Goal: Task Accomplishment & Management: Complete application form

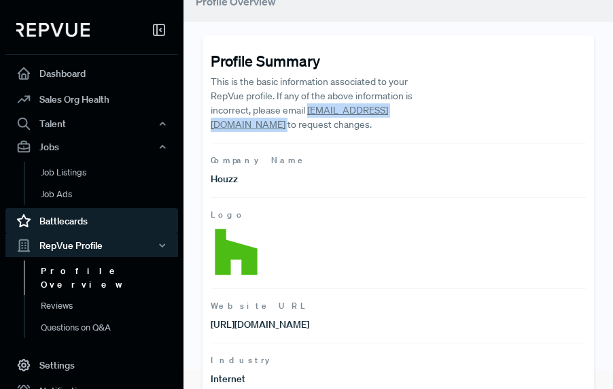
scroll to position [22, 0]
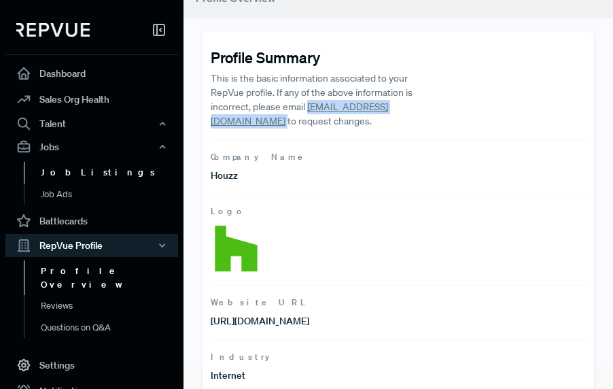
click at [79, 176] on link "Job Listings" at bounding box center [110, 173] width 173 height 22
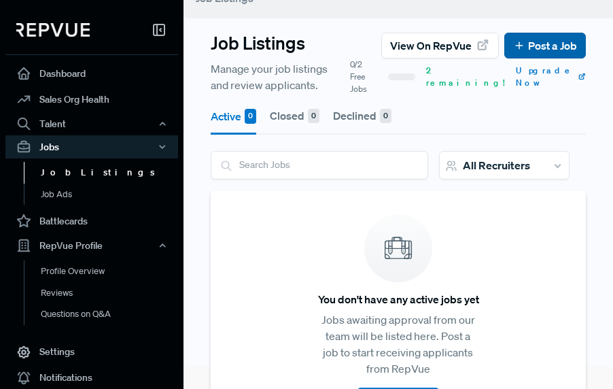
click at [547, 44] on link "Post a Job" at bounding box center [545, 45] width 64 height 16
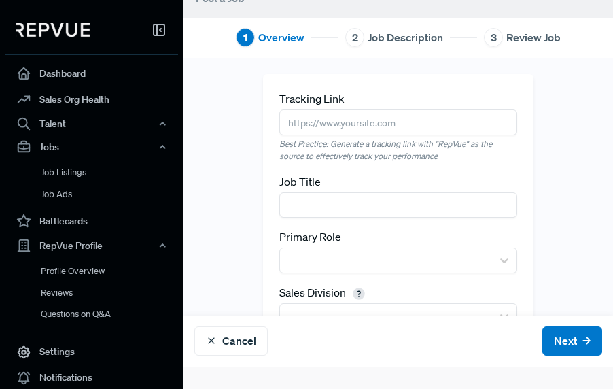
click at [336, 120] on input "text" at bounding box center [397, 121] width 237 height 25
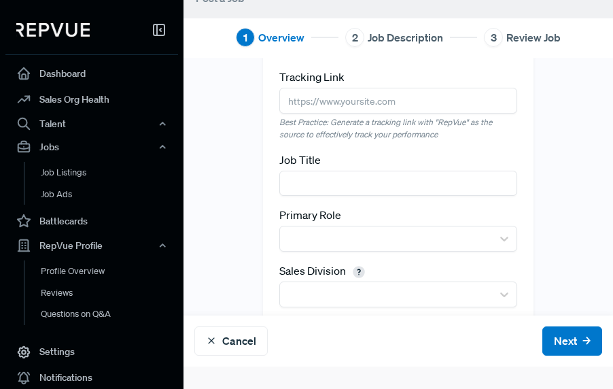
scroll to position [22, 0]
click at [389, 190] on input "text" at bounding box center [397, 182] width 237 height 25
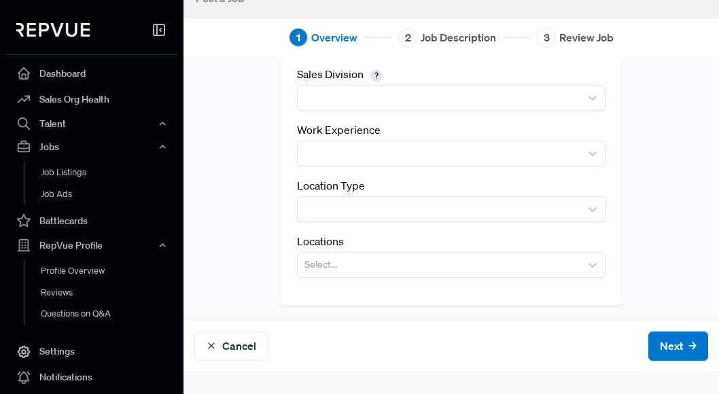
scroll to position [0, 0]
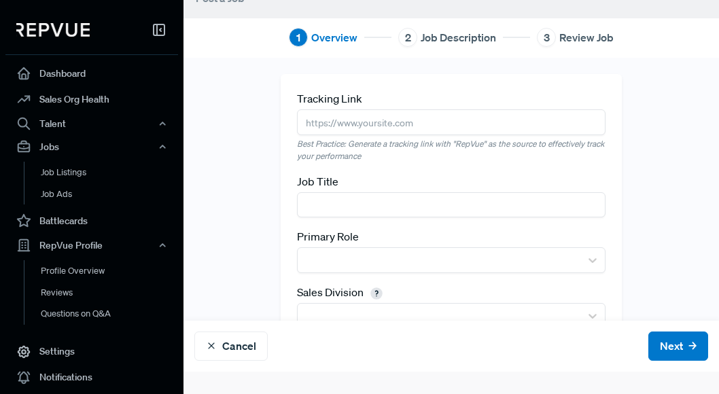
click at [358, 121] on input "text" at bounding box center [451, 121] width 308 height 25
type input "[DOMAIN_NAME][URL]"
click at [397, 165] on div "Tracking Link [DOMAIN_NAME][URL] Best Practice: Generate a tracking link with "…" at bounding box center [451, 181] width 308 height 182
click at [469, 167] on div "Tracking Link [DOMAIN_NAME][URL] Best Practice: Generate a tracking link with "…" at bounding box center [451, 181] width 308 height 182
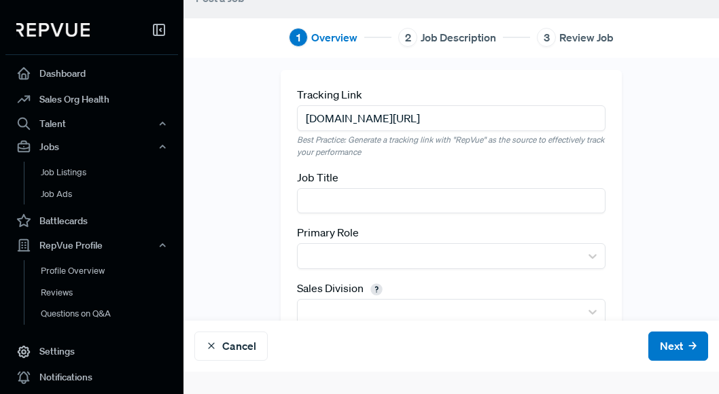
scroll to position [7, 0]
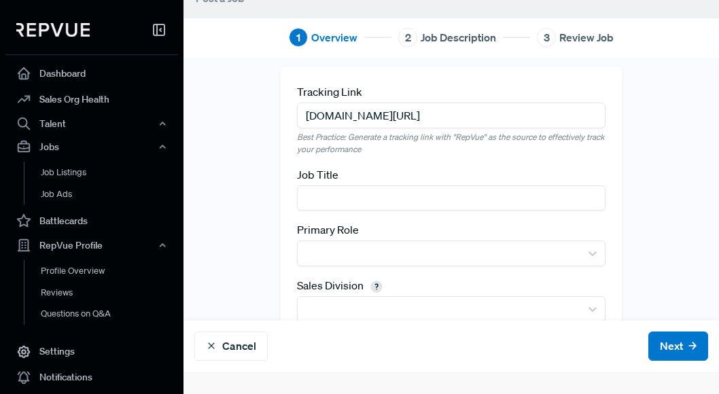
click at [405, 193] on input "text" at bounding box center [451, 198] width 308 height 25
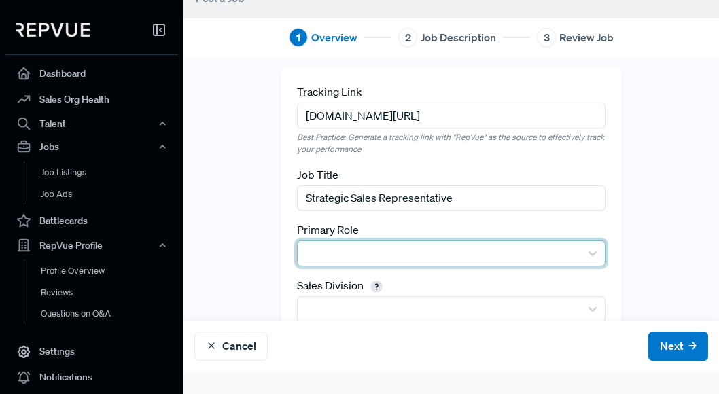
type input "Strategic Sales Representative"
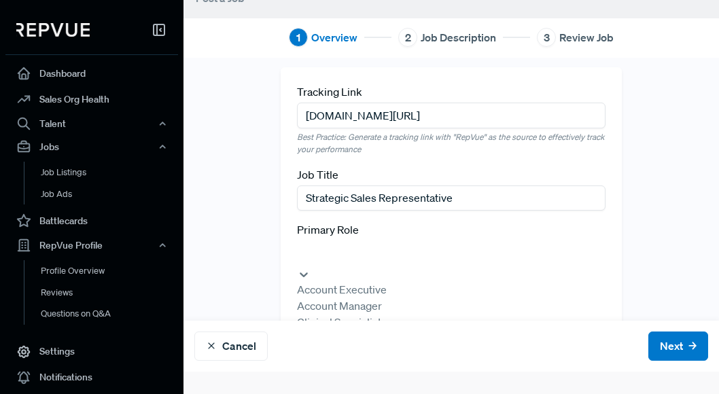
click at [383, 249] on div at bounding box center [451, 252] width 294 height 19
click at [380, 286] on div "Account Executive" at bounding box center [451, 289] width 308 height 16
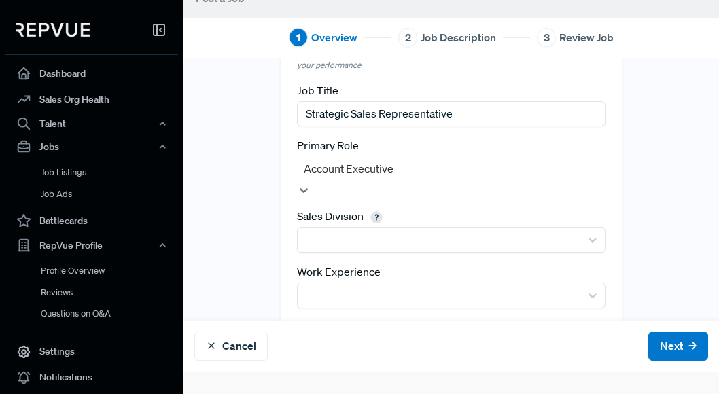
scroll to position [94, 0]
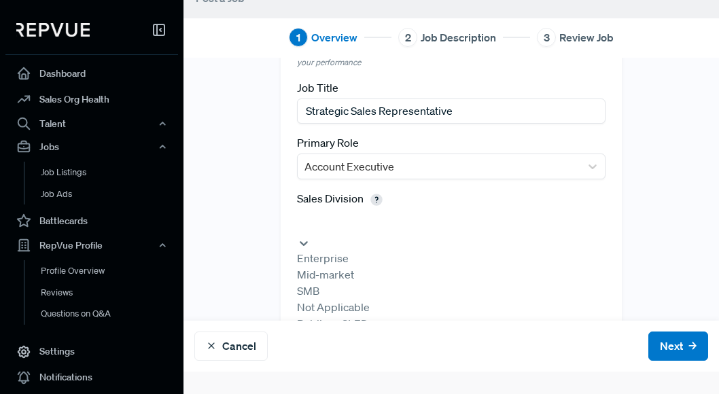
click at [410, 223] on div at bounding box center [451, 221] width 294 height 19
click at [396, 280] on div "Mid-market" at bounding box center [451, 274] width 308 height 16
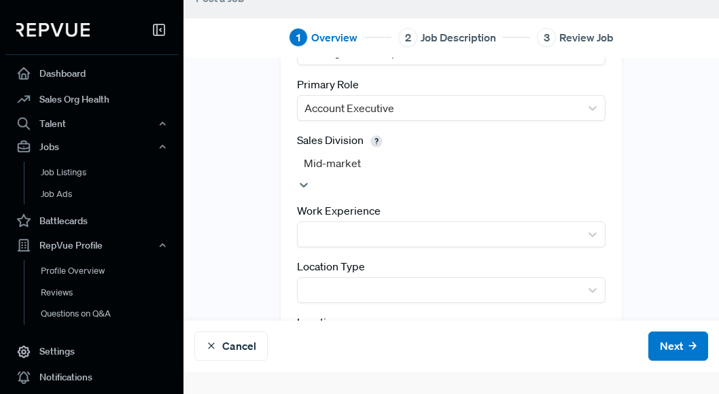
scroll to position [162, 0]
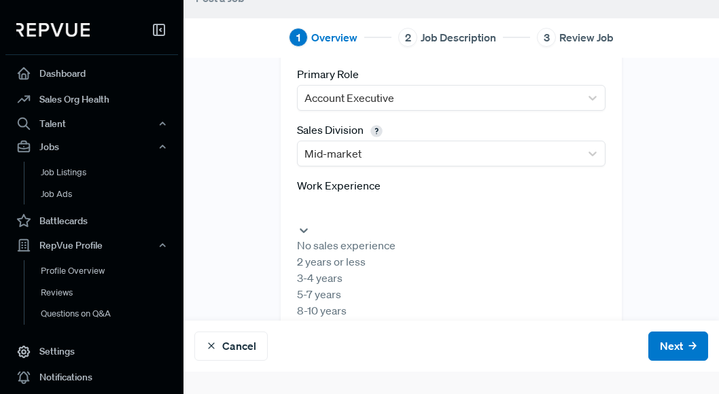
click at [366, 211] on div at bounding box center [451, 208] width 294 height 19
click at [394, 286] on div "3-4 years" at bounding box center [451, 278] width 308 height 16
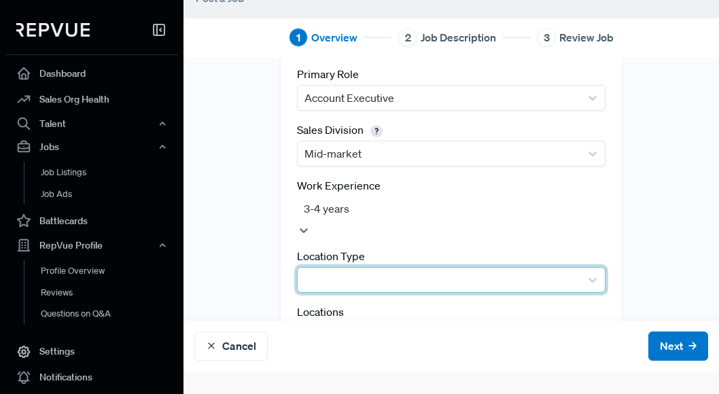
click at [397, 271] on div at bounding box center [439, 280] width 269 height 19
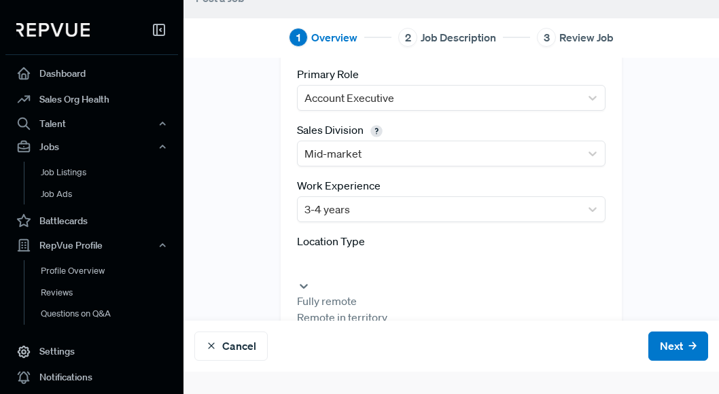
click at [385, 324] on div "Remote in territory" at bounding box center [451, 317] width 308 height 16
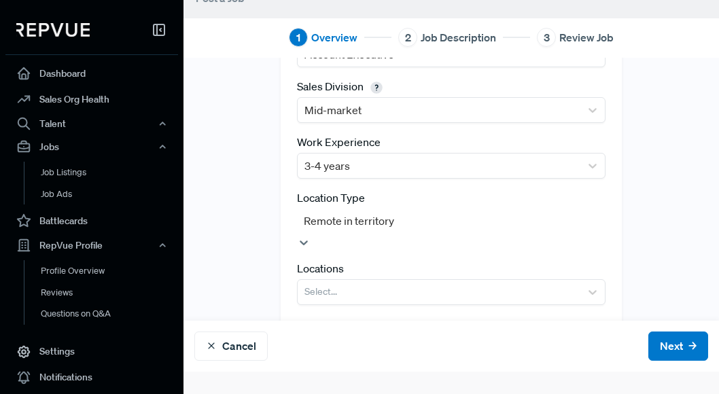
scroll to position [211, 0]
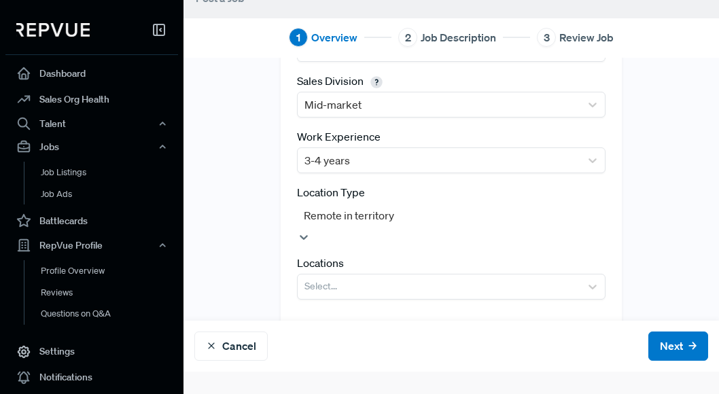
click at [422, 221] on div at bounding box center [451, 215] width 294 height 19
click at [612, 195] on div "Tracking Link [DOMAIN_NAME][URL] Best Practice: Generate a tracking link with "…" at bounding box center [452, 87] width 536 height 449
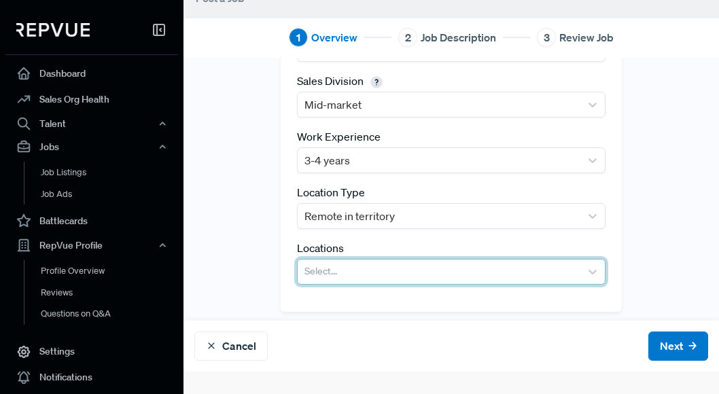
click at [445, 268] on div at bounding box center [439, 271] width 269 height 19
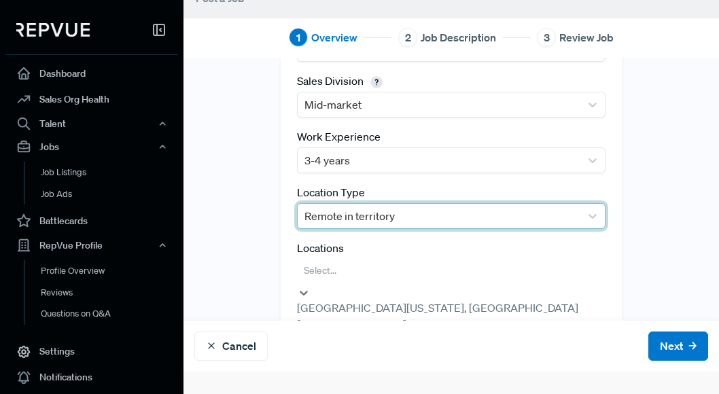
scroll to position [228, 0]
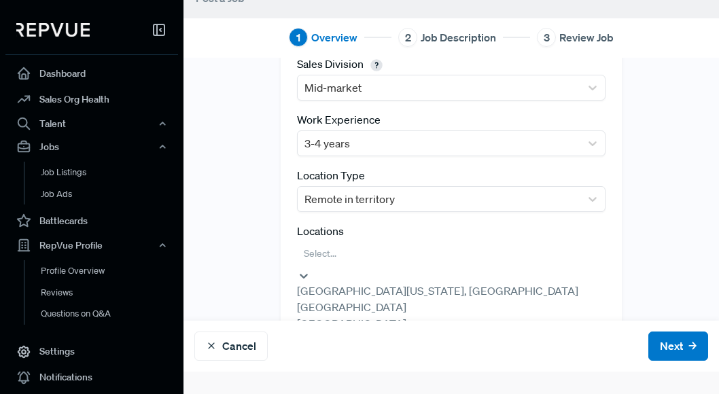
click at [477, 315] on div "[GEOGRAPHIC_DATA]" at bounding box center [451, 307] width 308 height 16
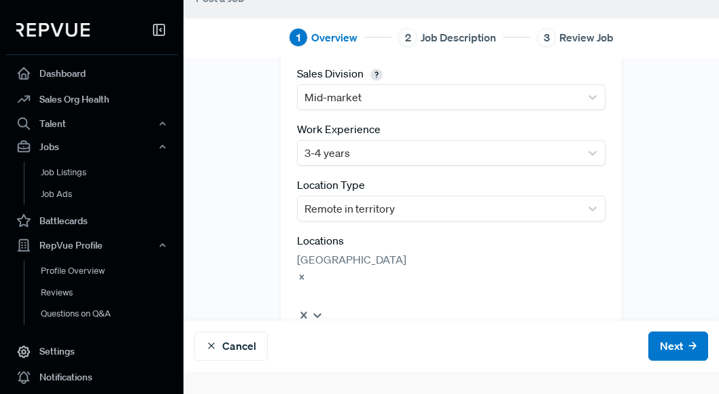
scroll to position [58, 0]
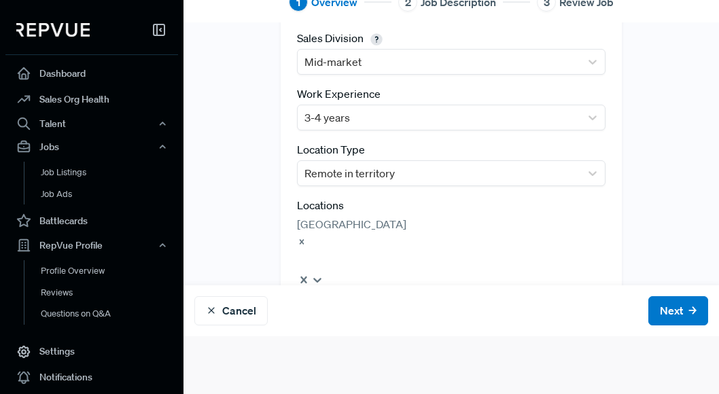
click at [468, 233] on div "Tracking Link [DOMAIN_NAME][URL] Best Practice: Generate a tracking link with "…" at bounding box center [451, 67] width 341 height 494
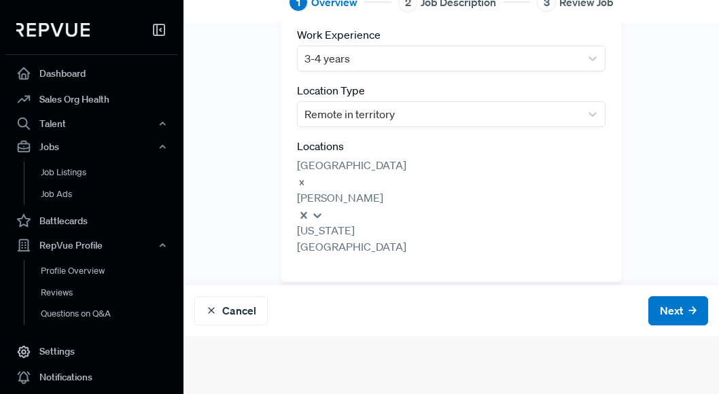
scroll to position [219, 0]
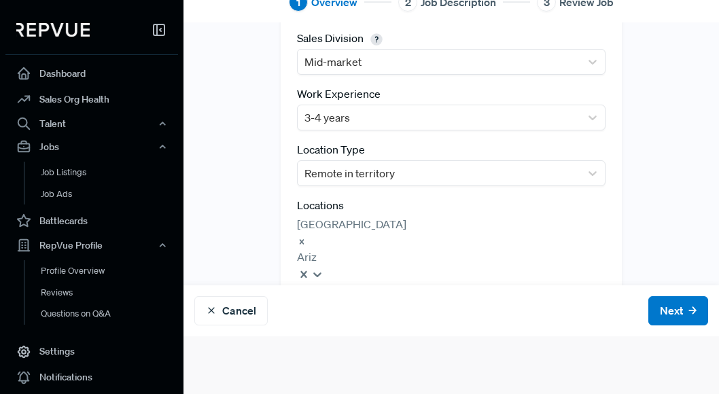
type input "Arizo"
click at [358, 281] on div "[US_STATE]" at bounding box center [451, 289] width 308 height 16
type input "Pen"
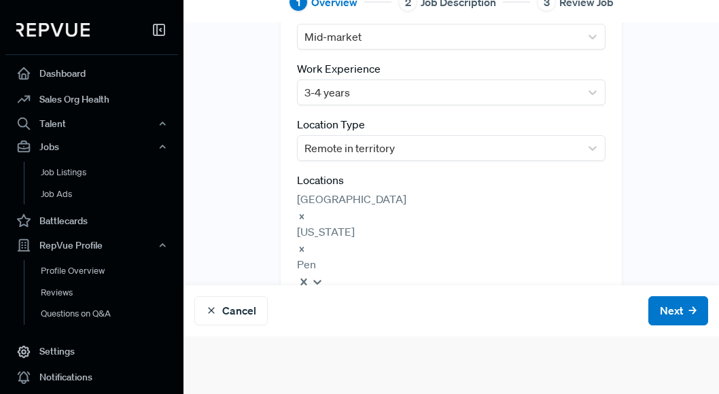
click at [387, 289] on div "[US_STATE]" at bounding box center [451, 297] width 308 height 16
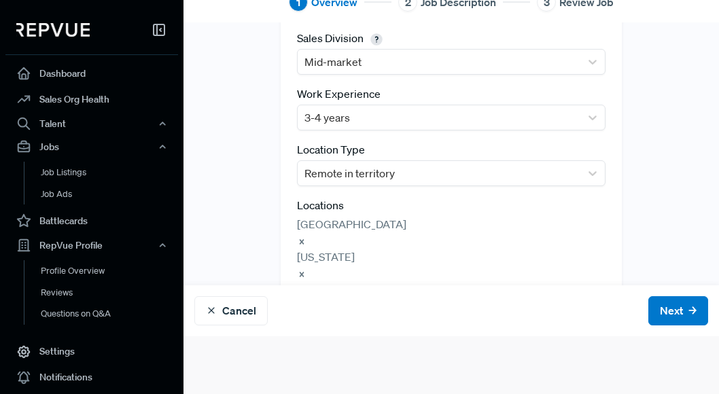
type input "Tenne"
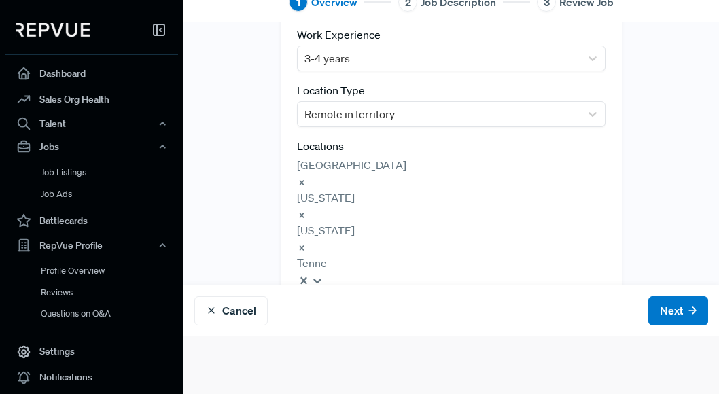
click at [375, 288] on div "[US_STATE]" at bounding box center [451, 296] width 308 height 16
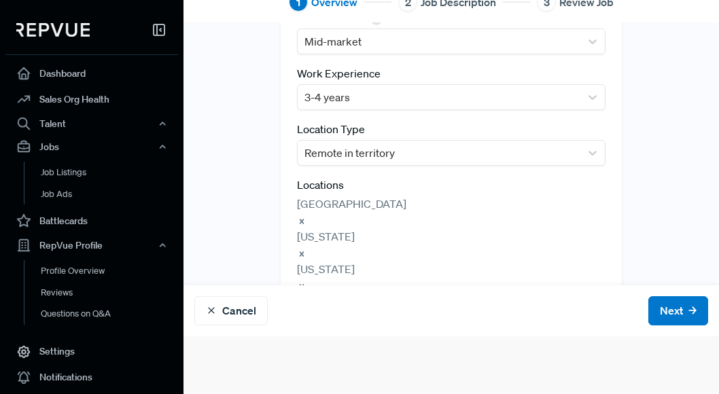
type input "[US_STATE]"
click at [395, 359] on div "[US_STATE]" at bounding box center [451, 367] width 308 height 16
type input "Flori"
click at [407, 388] on div "[US_STATE]" at bounding box center [451, 400] width 308 height 16
type input "[US_STATE]"
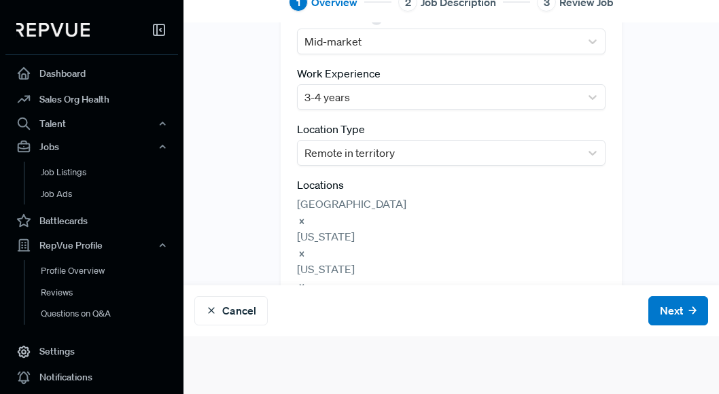
scroll to position [264, 0]
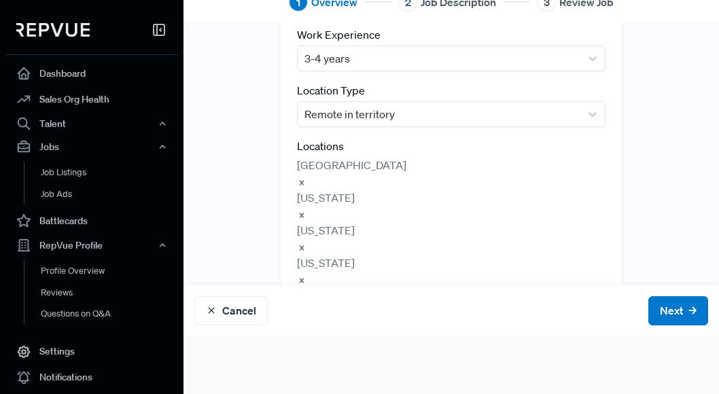
scroll to position [260, 0]
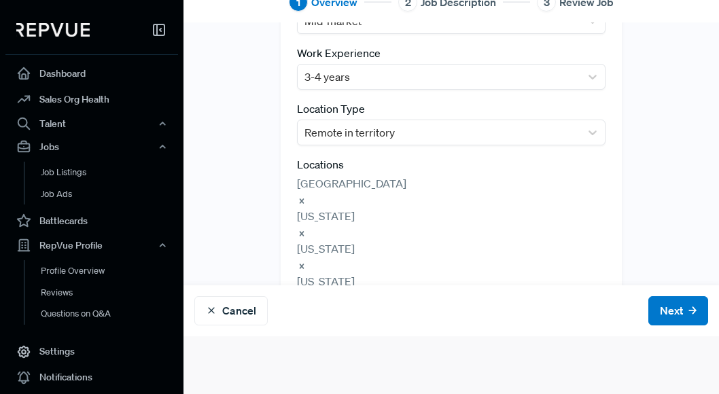
type input "Nebra"
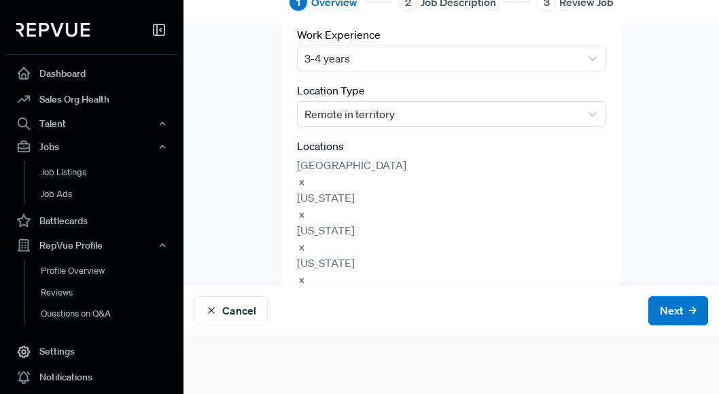
type input "North"
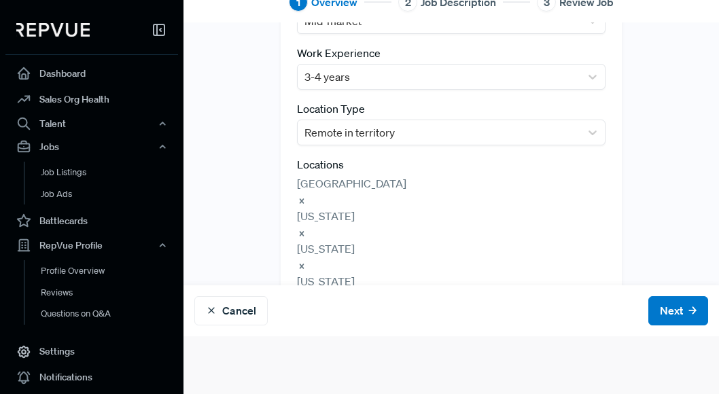
click at [305, 198] on icon "Remove United States" at bounding box center [302, 200] width 5 height 5
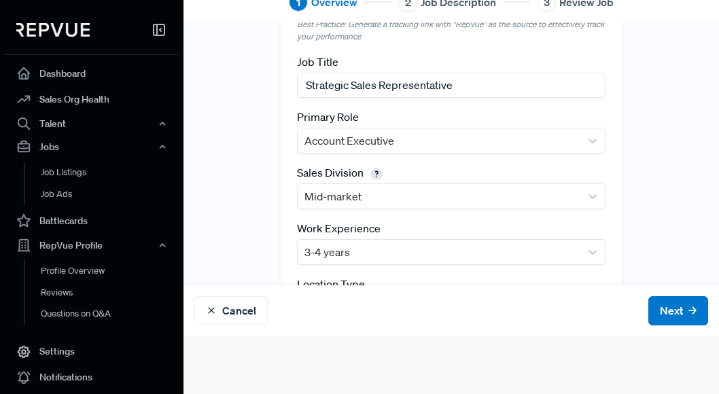
scroll to position [0, 0]
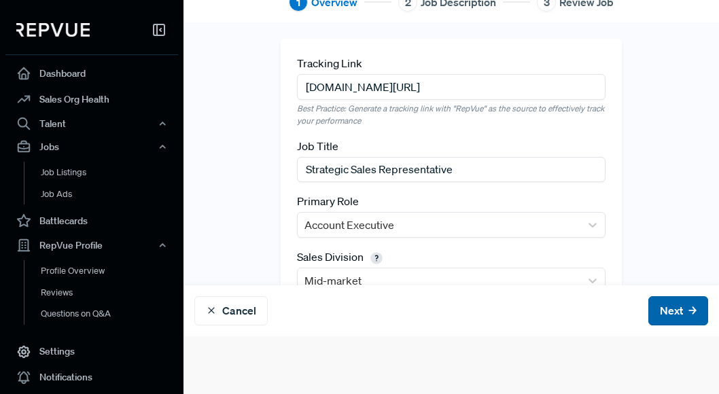
click at [612, 314] on button "Next" at bounding box center [679, 310] width 60 height 29
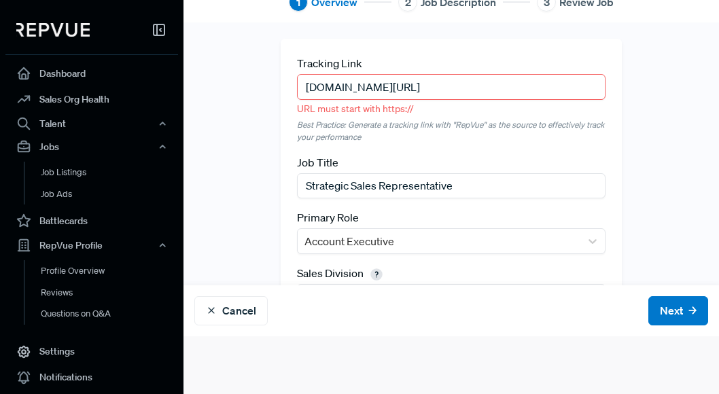
drag, startPoint x: 455, startPoint y: 88, endPoint x: 275, endPoint y: 75, distance: 181.3
click at [275, 75] on div "Tracking Link [DOMAIN_NAME][URL] URL must start with https:// Best Practice: Ge…" at bounding box center [451, 400] width 357 height 723
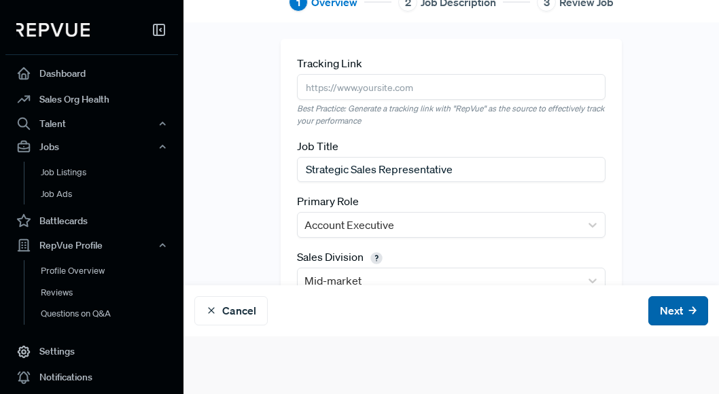
click at [612, 313] on button "Next" at bounding box center [679, 310] width 60 height 29
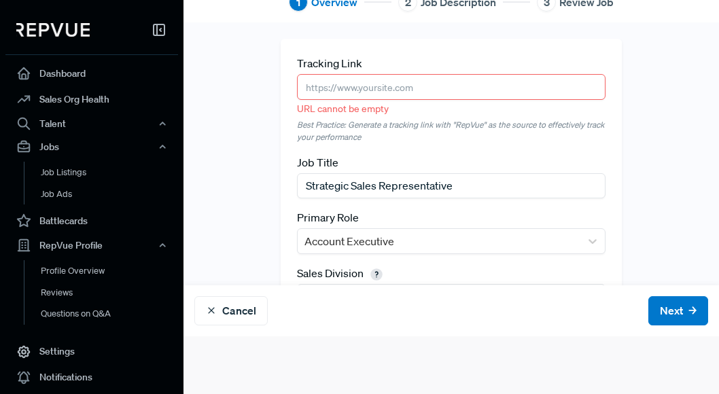
click at [438, 94] on input "text" at bounding box center [451, 86] width 308 height 25
type input "h"
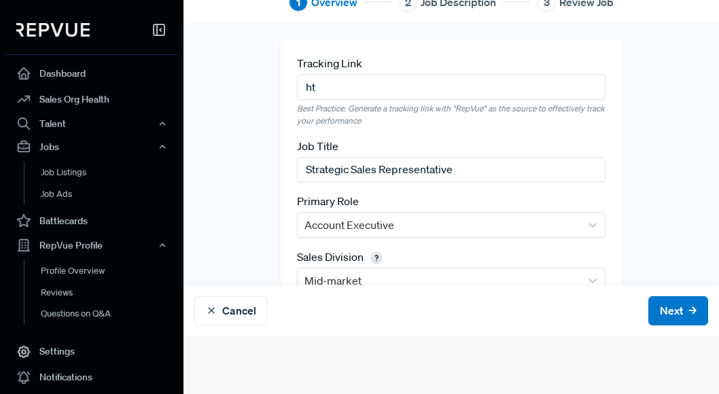
type input "h"
click at [341, 88] on input "text" at bounding box center [451, 86] width 308 height 25
paste input "[URL][DOMAIN_NAME]"
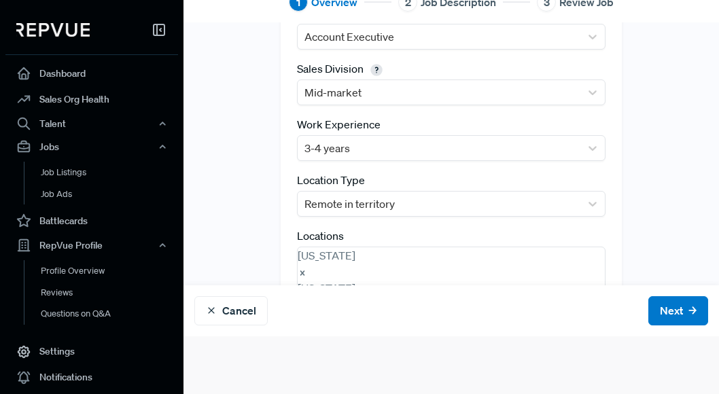
scroll to position [237, 0]
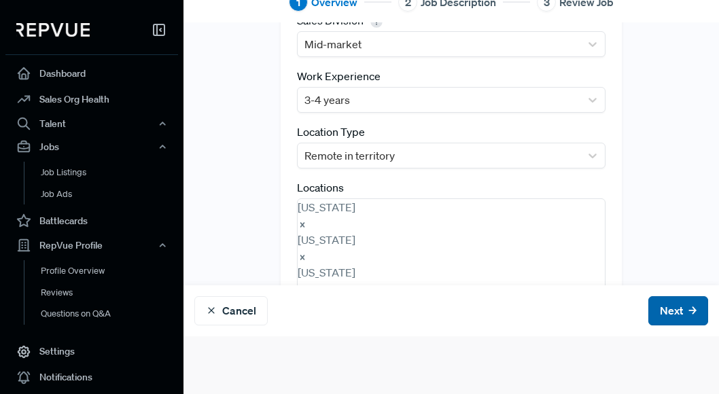
type input "[URL][DOMAIN_NAME]"
click at [612, 311] on button "Next" at bounding box center [679, 310] width 60 height 29
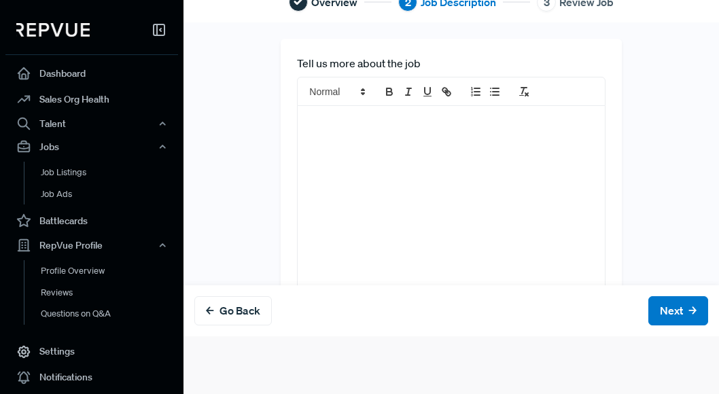
click at [417, 169] on div at bounding box center [451, 230] width 307 height 248
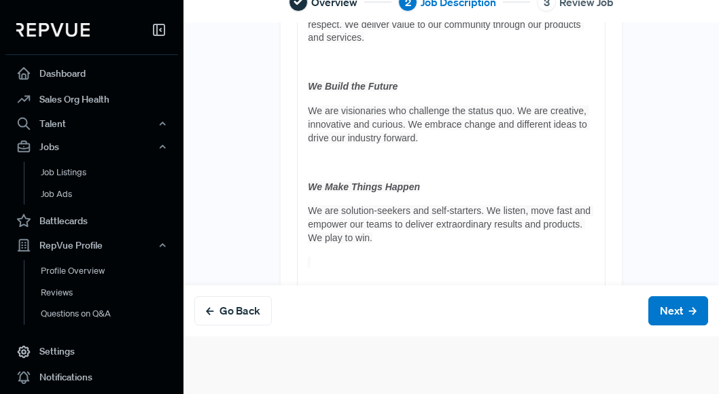
scroll to position [3284, 0]
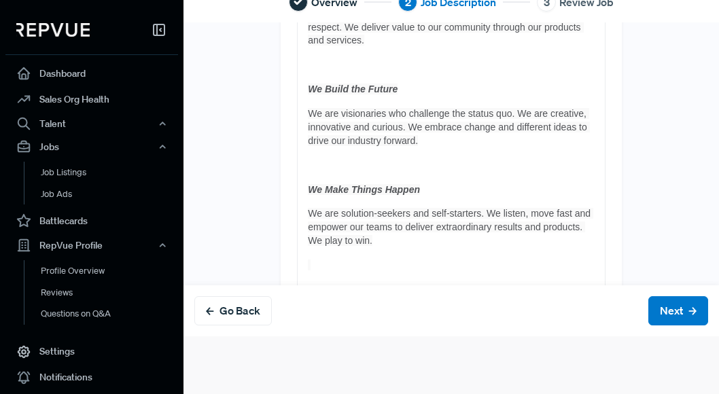
click at [343, 283] on p at bounding box center [451, 290] width 286 height 14
click at [328, 259] on p at bounding box center [451, 266] width 286 height 14
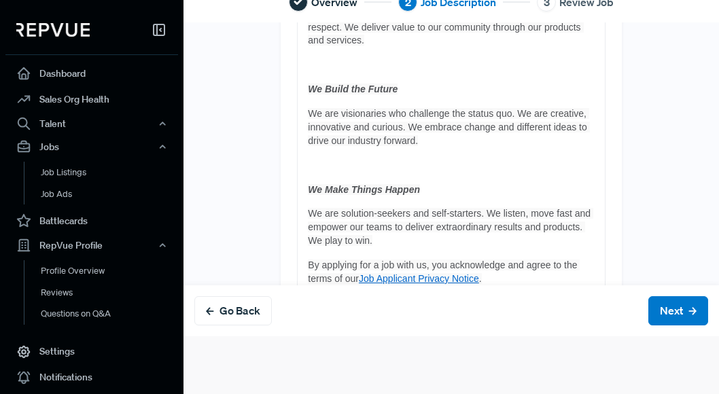
click at [333, 297] on p at bounding box center [451, 304] width 286 height 14
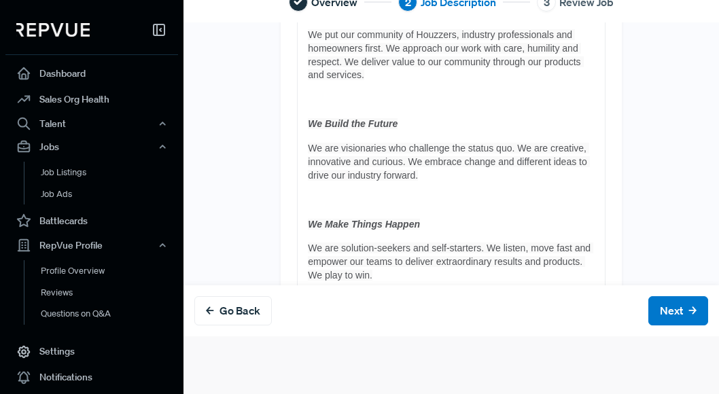
scroll to position [3218, 0]
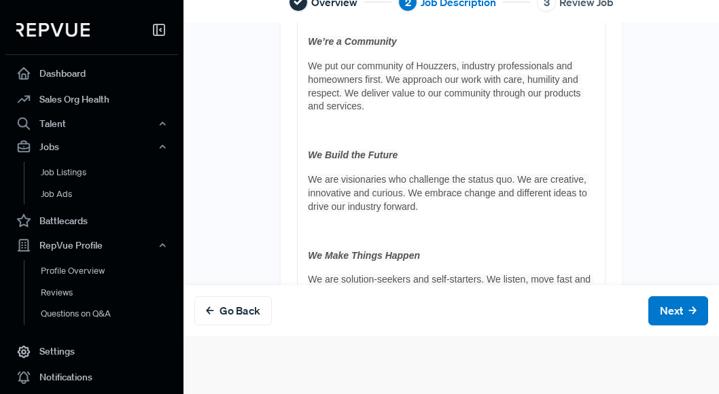
click at [335, 225] on p at bounding box center [451, 232] width 286 height 14
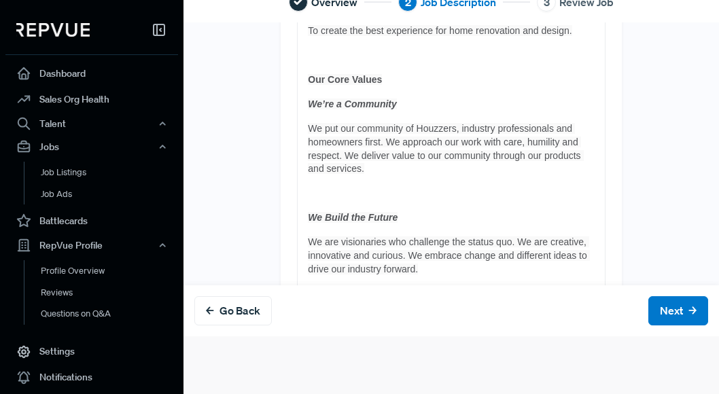
scroll to position [3143, 0]
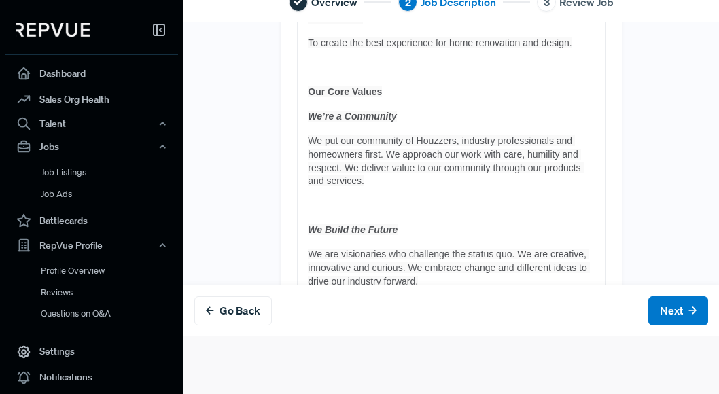
click at [326, 199] on p at bounding box center [451, 206] width 286 height 14
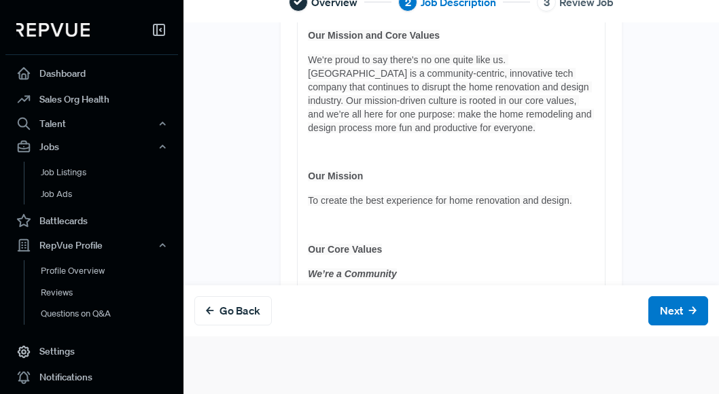
scroll to position [2938, 0]
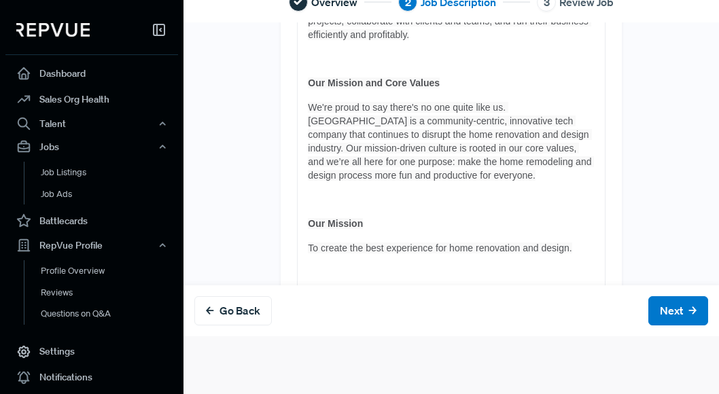
click at [313, 266] on p at bounding box center [451, 273] width 286 height 14
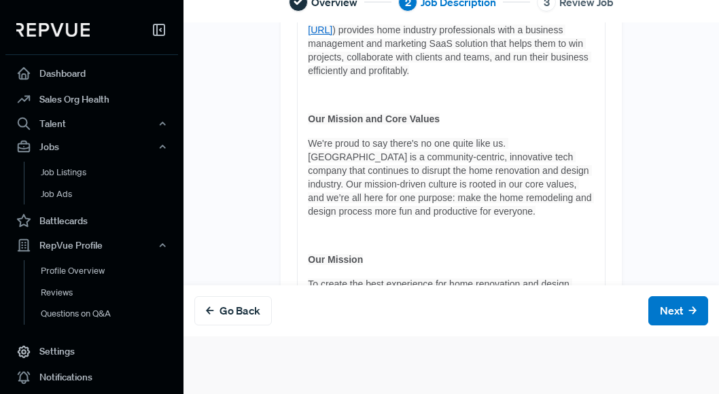
scroll to position [2854, 0]
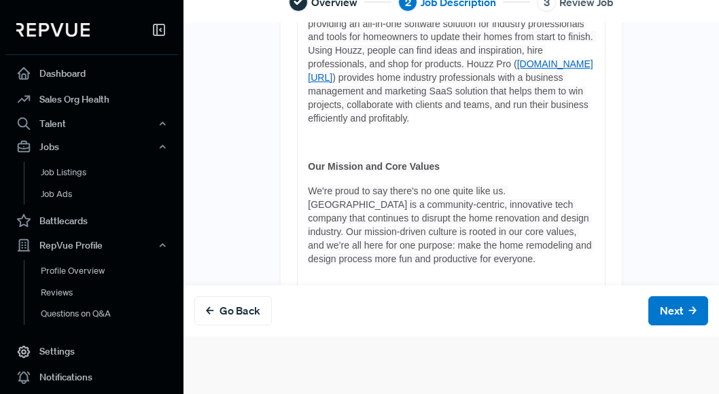
click at [322, 277] on p at bounding box center [451, 284] width 286 height 14
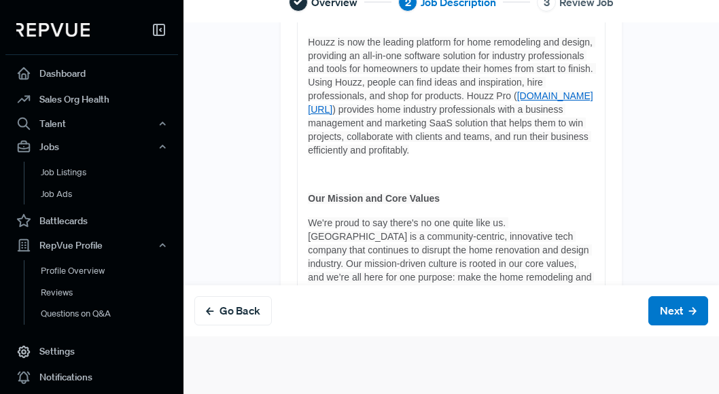
scroll to position [2810, 0]
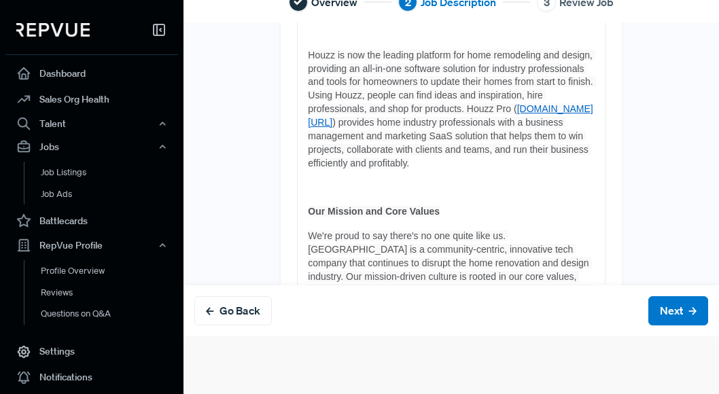
click at [317, 182] on p at bounding box center [451, 189] width 286 height 14
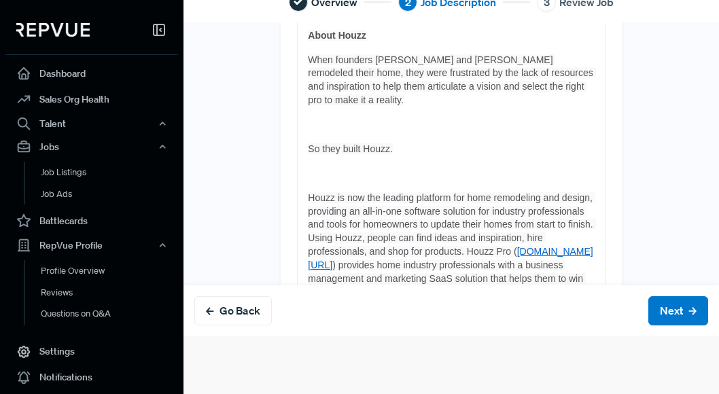
scroll to position [2664, 0]
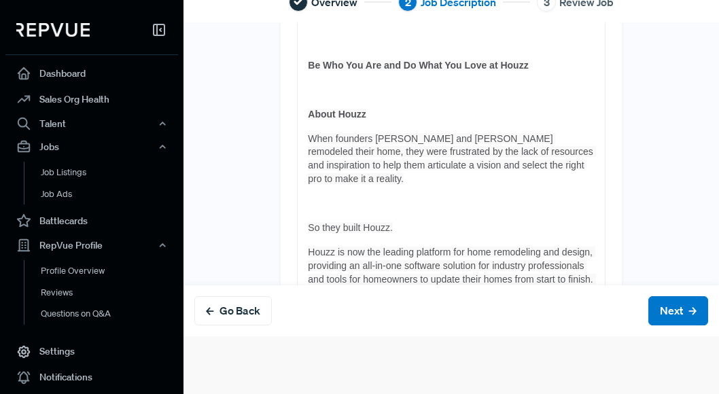
scroll to position [2568, 0]
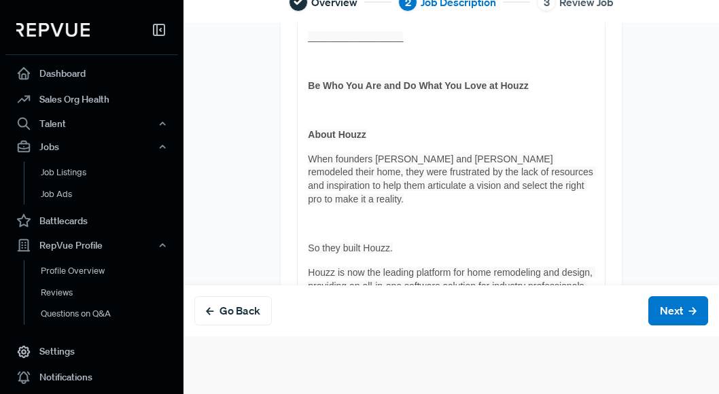
click at [328, 218] on p at bounding box center [451, 225] width 286 height 14
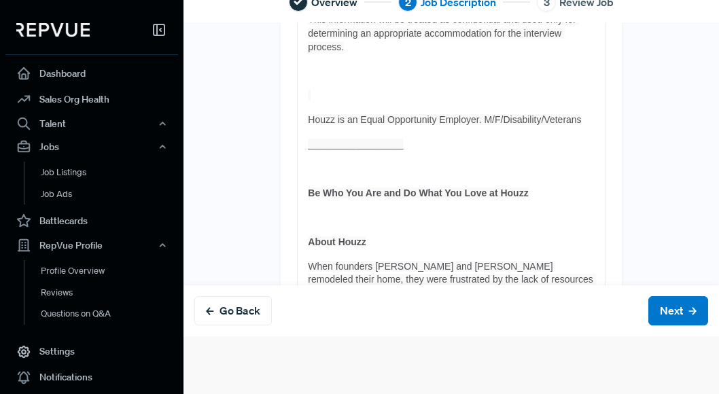
scroll to position [2409, 0]
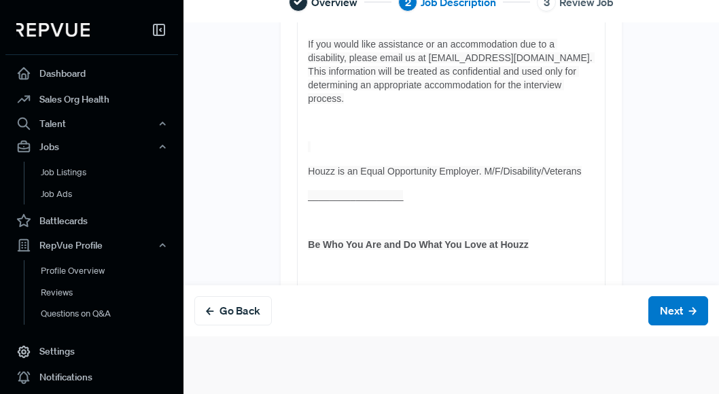
click at [320, 263] on p at bounding box center [451, 270] width 286 height 14
click at [336, 214] on p at bounding box center [451, 221] width 286 height 14
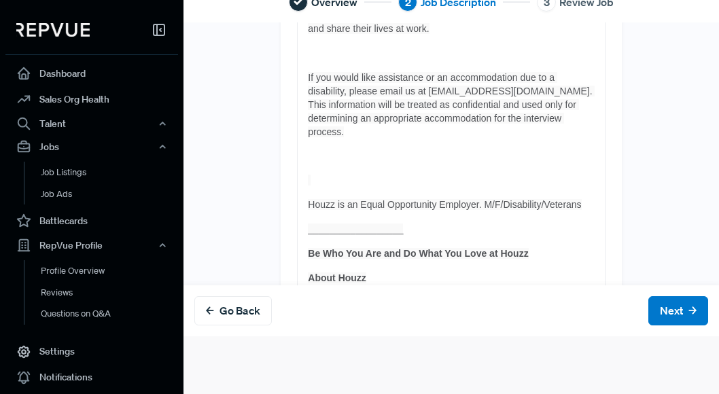
scroll to position [2361, 0]
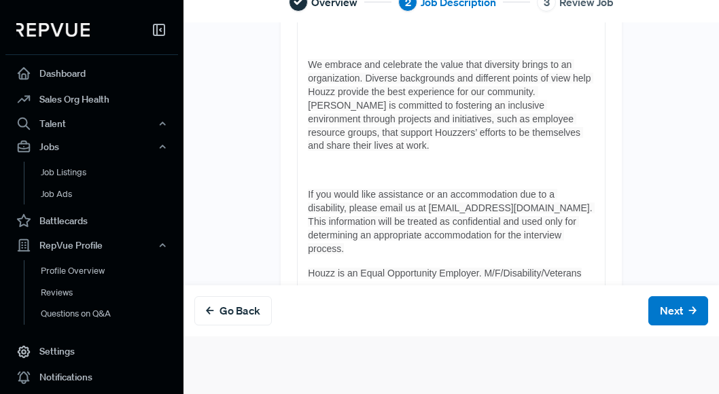
scroll to position [2205, 0]
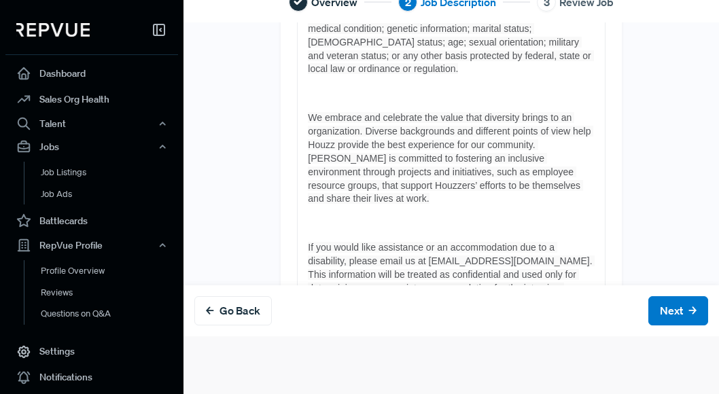
click at [332, 217] on p at bounding box center [451, 224] width 286 height 14
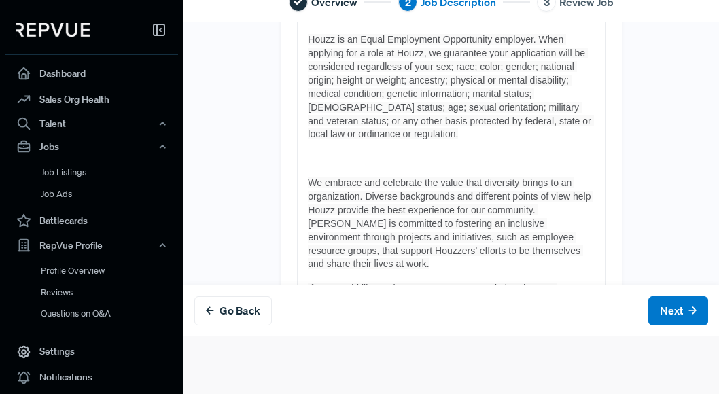
scroll to position [2060, 0]
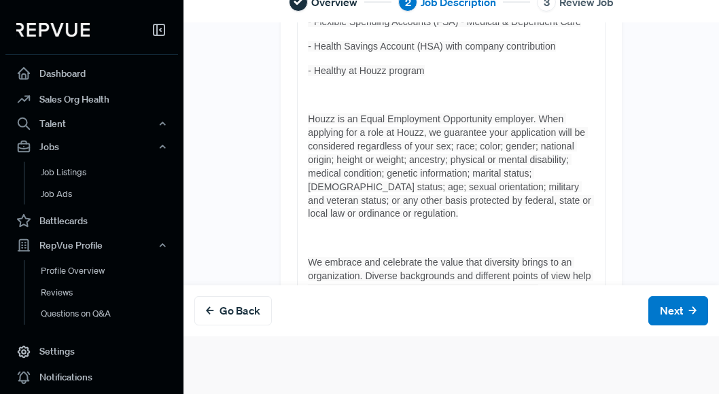
click at [321, 232] on p at bounding box center [451, 239] width 286 height 14
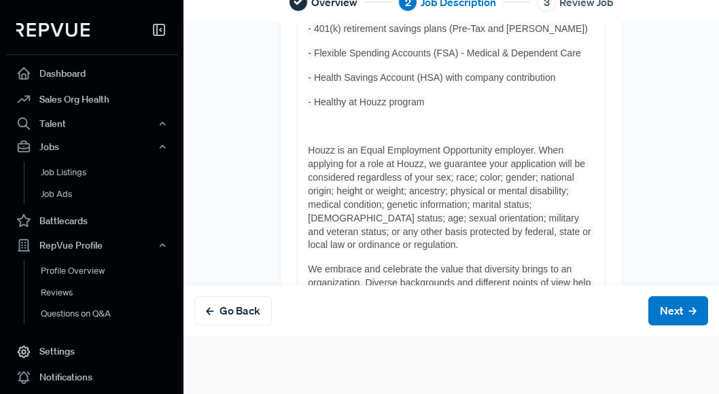
scroll to position [1964, 0]
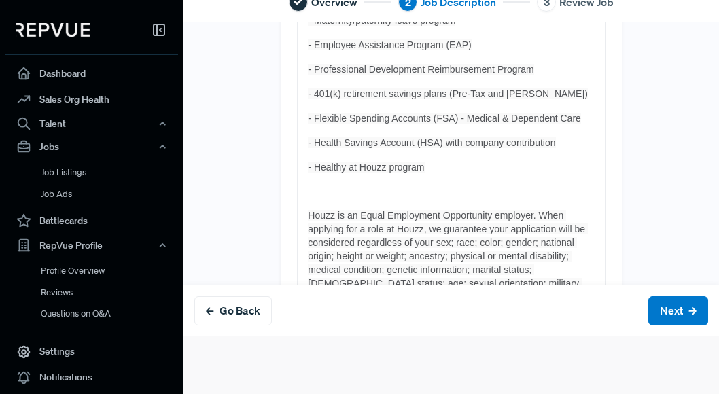
click at [326, 185] on p at bounding box center [451, 192] width 286 height 14
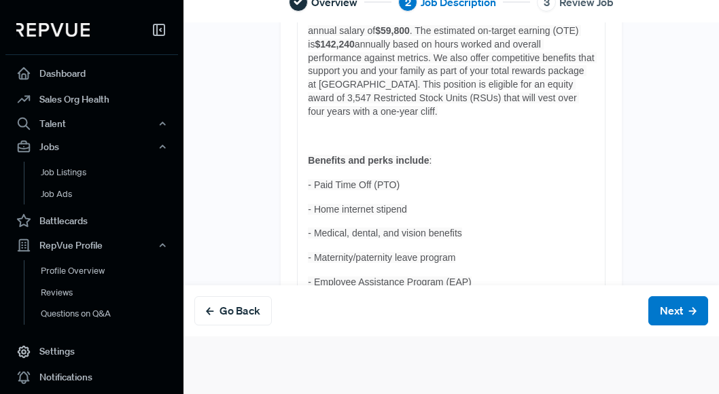
scroll to position [1715, 0]
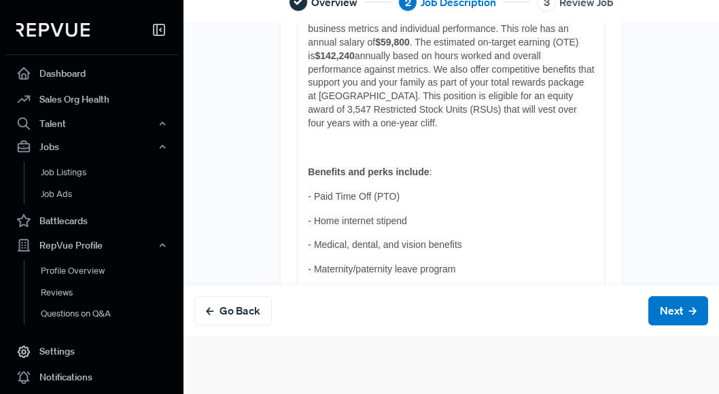
click at [322, 141] on p at bounding box center [451, 148] width 286 height 14
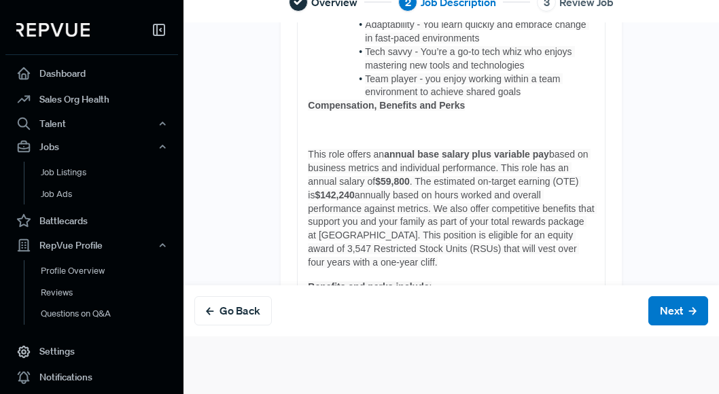
scroll to position [1557, 0]
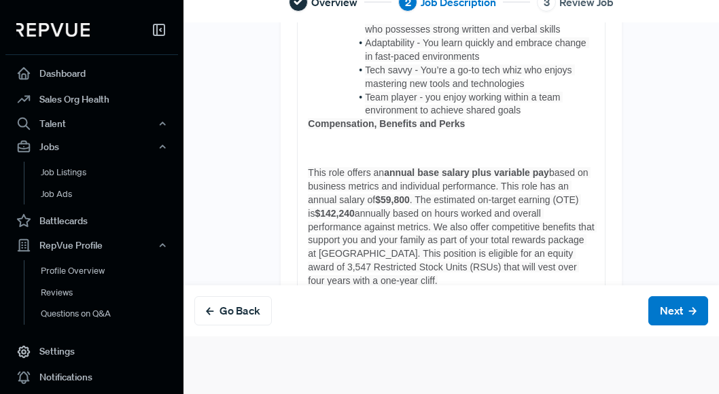
click at [329, 142] on p at bounding box center [451, 149] width 286 height 14
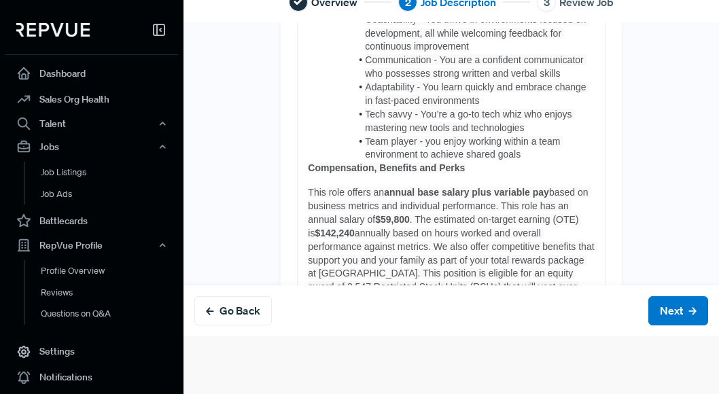
scroll to position [1510, 0]
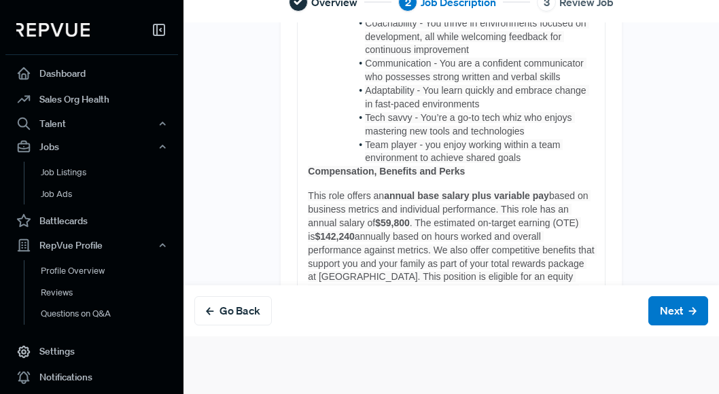
click at [305, 130] on div "About the Role To be eligible for this position, you must be a [DEMOGRAPHIC_DAT…" at bounding box center [451, 173] width 307 height 3155
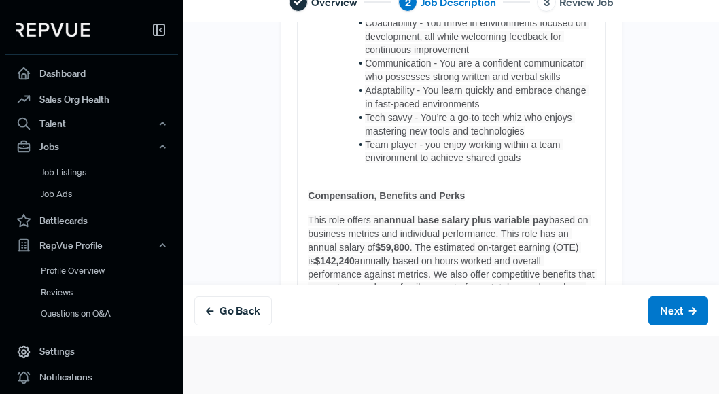
click at [326, 165] on p at bounding box center [451, 172] width 286 height 14
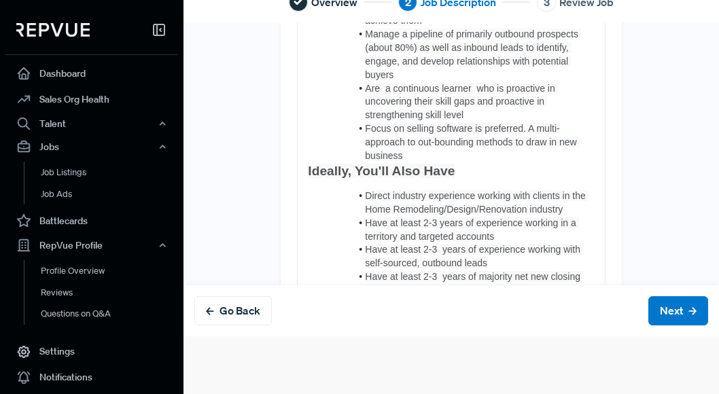
scroll to position [1201, 0]
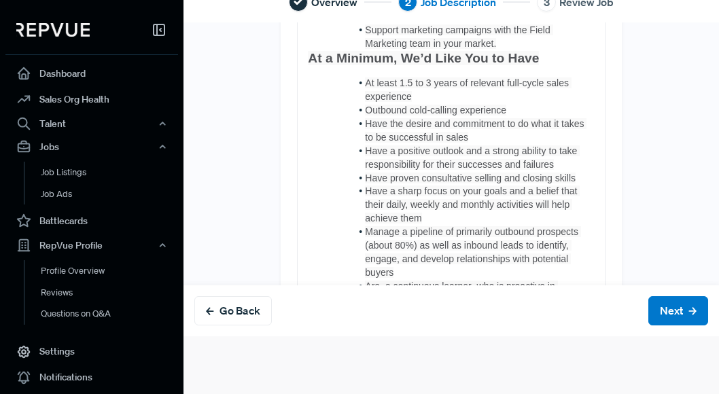
scroll to position [960, 0]
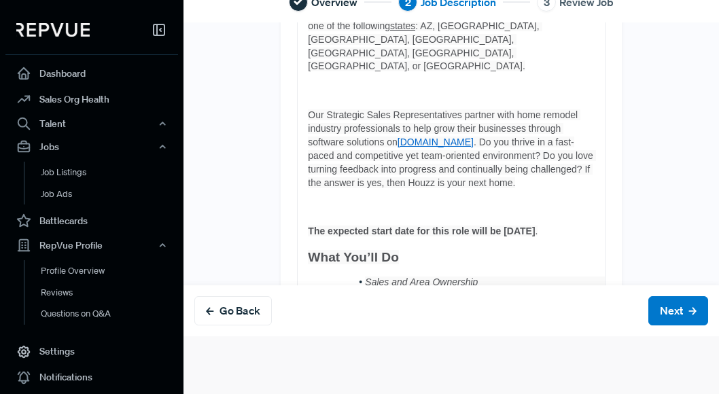
scroll to position [155, 0]
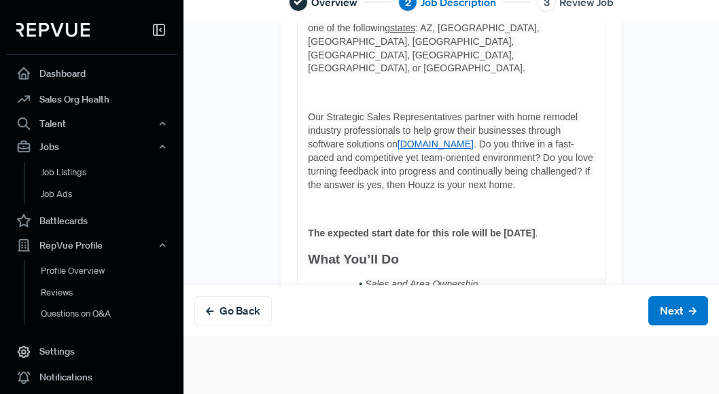
click at [324, 203] on p at bounding box center [451, 210] width 286 height 14
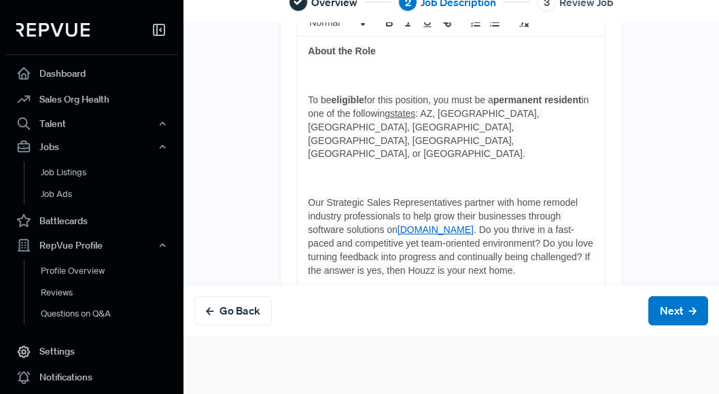
scroll to position [65, 0]
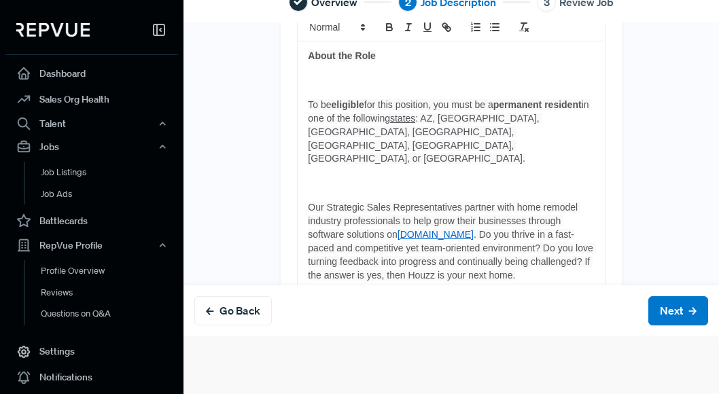
click at [332, 177] on p at bounding box center [451, 184] width 286 height 14
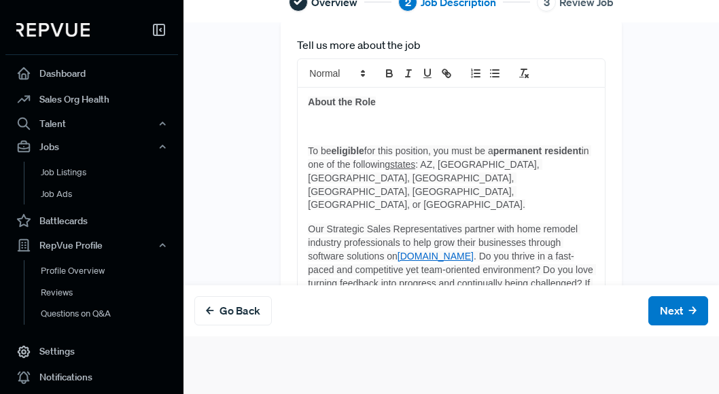
scroll to position [0, 0]
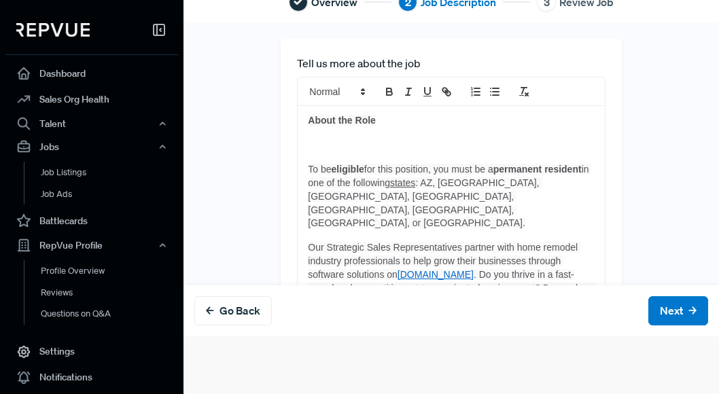
click at [332, 151] on p at bounding box center [451, 146] width 286 height 14
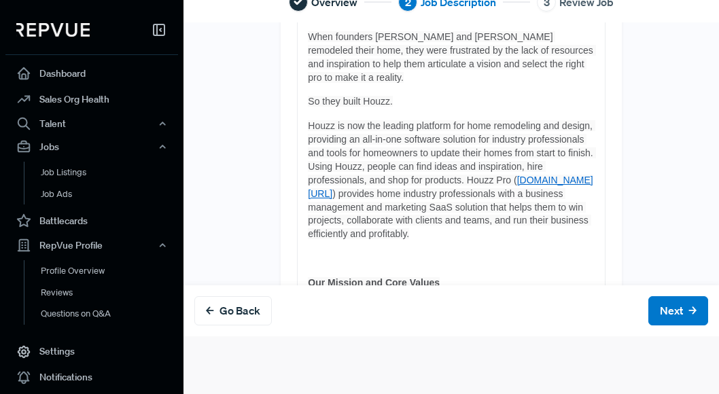
scroll to position [2464, 0]
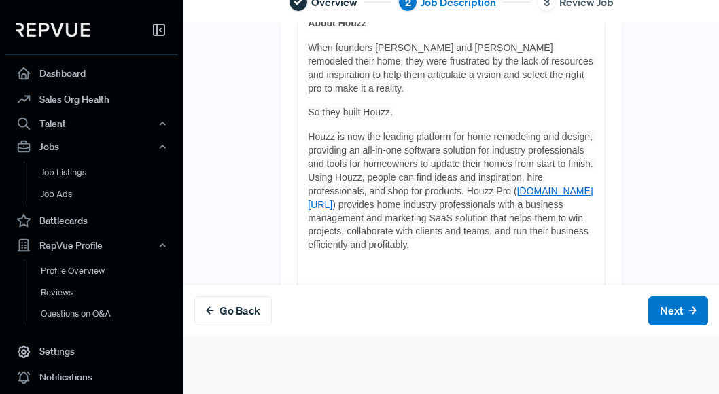
click at [346, 263] on p at bounding box center [451, 270] width 286 height 14
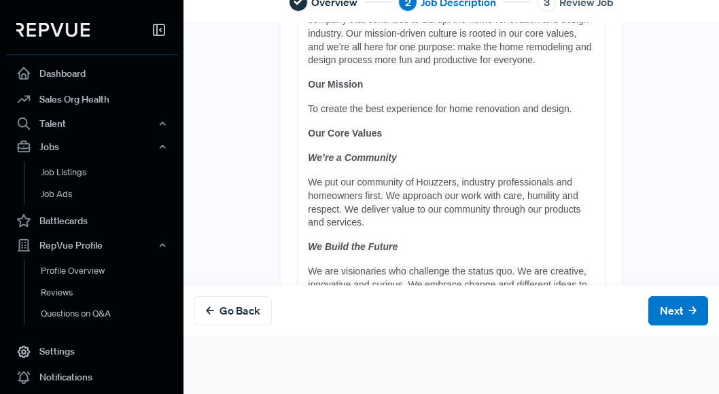
scroll to position [2922, 0]
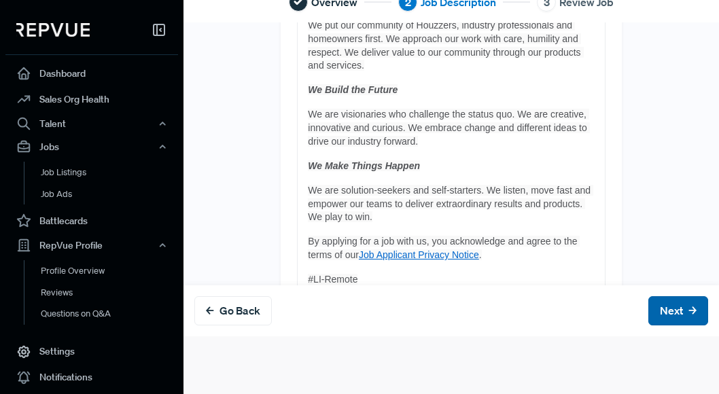
click at [612, 313] on button "Next" at bounding box center [679, 310] width 60 height 29
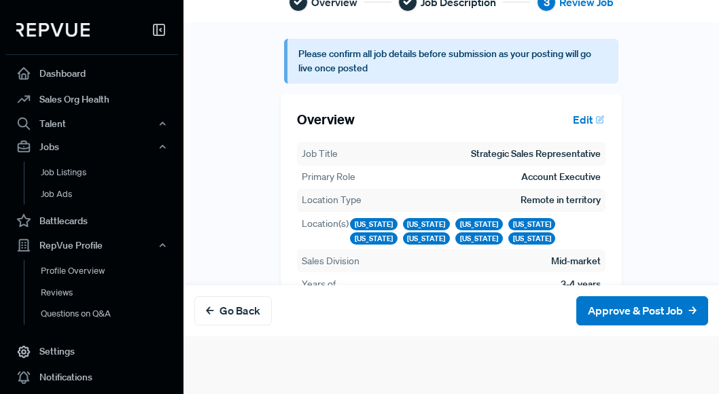
scroll to position [55, 0]
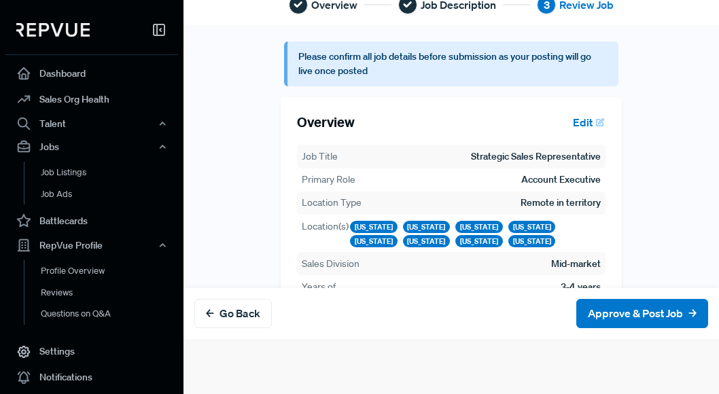
click at [585, 120] on button "Edit" at bounding box center [586, 122] width 39 height 23
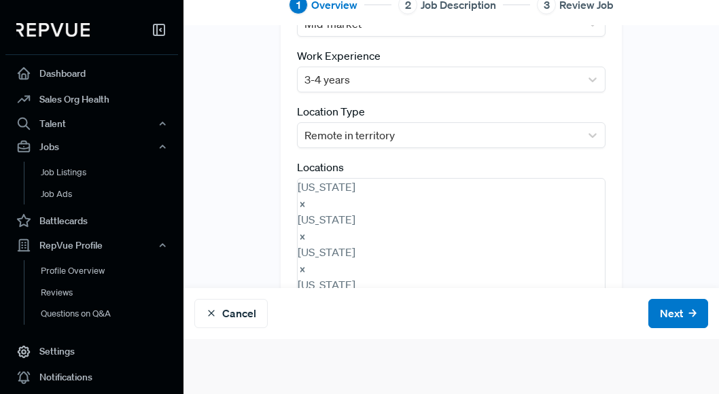
scroll to position [252, 0]
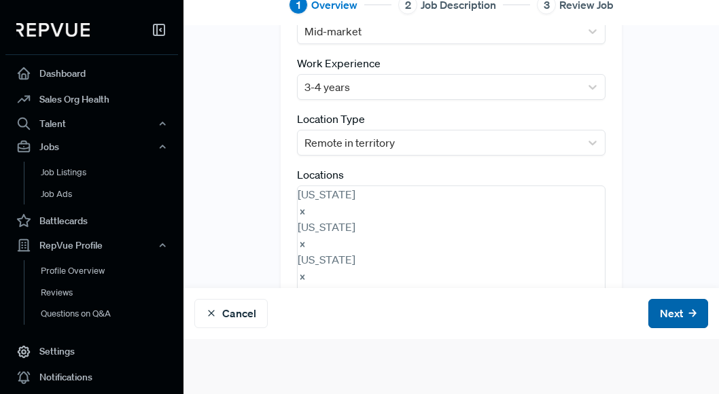
click at [612, 313] on button "Next" at bounding box center [679, 313] width 60 height 29
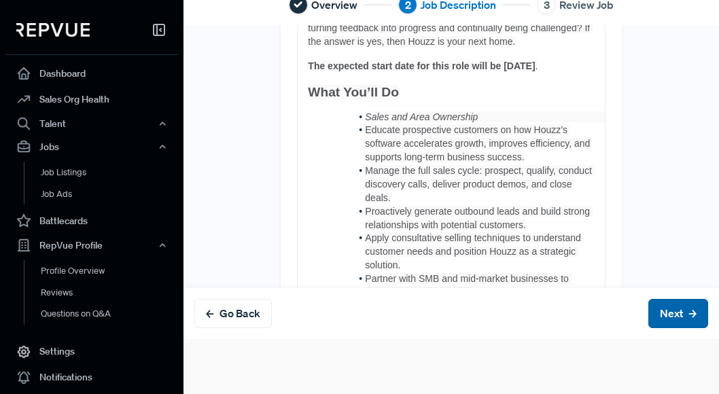
scroll to position [0, 0]
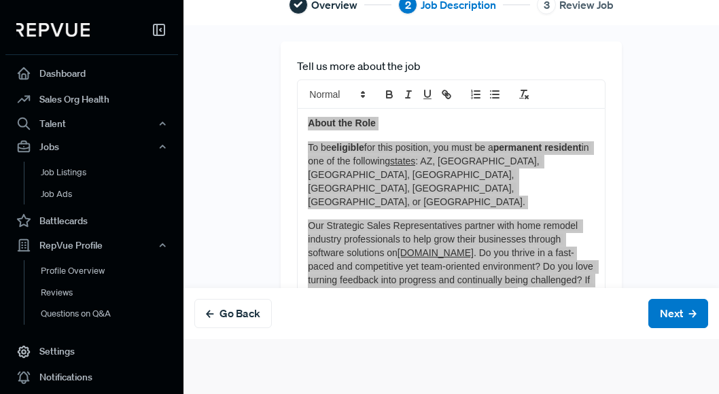
drag, startPoint x: 307, startPoint y: 124, endPoint x: 574, endPoint y: 336, distance: 340.2
click at [574, 336] on div "Tell us more about the job About the Role To be eligible for this position, you…" at bounding box center [452, 182] width 536 height 314
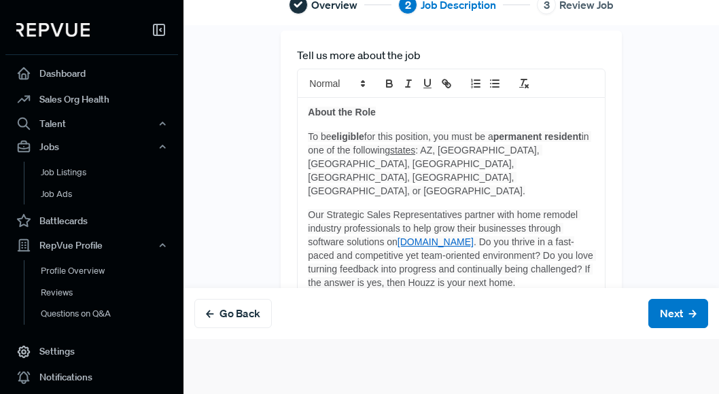
click at [485, 237] on span ". Do you thrive in a fast-paced and competitive yet team-oriented environment? …" at bounding box center [452, 263] width 288 height 52
click at [526, 86] on line "clean" at bounding box center [526, 86] width 3 height 3
click at [525, 86] on line "clean" at bounding box center [526, 86] width 3 height 3
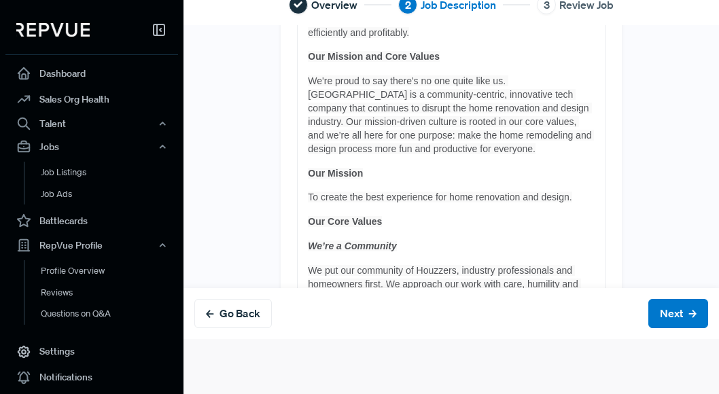
scroll to position [2870, 0]
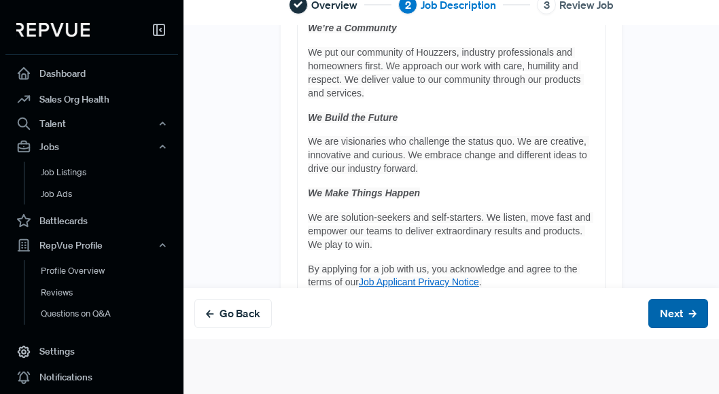
click at [612, 307] on button "Next" at bounding box center [679, 313] width 60 height 29
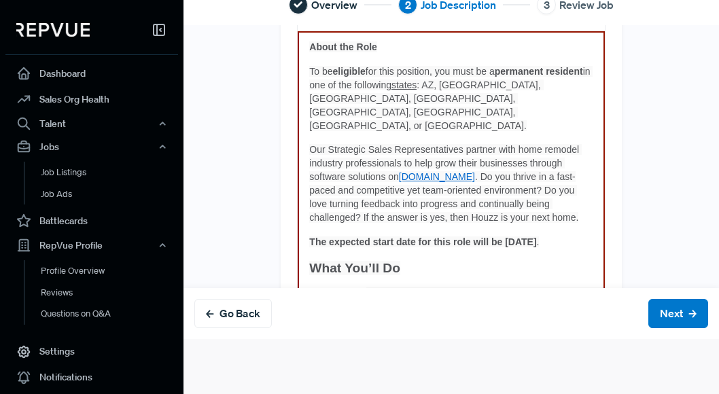
scroll to position [0, 0]
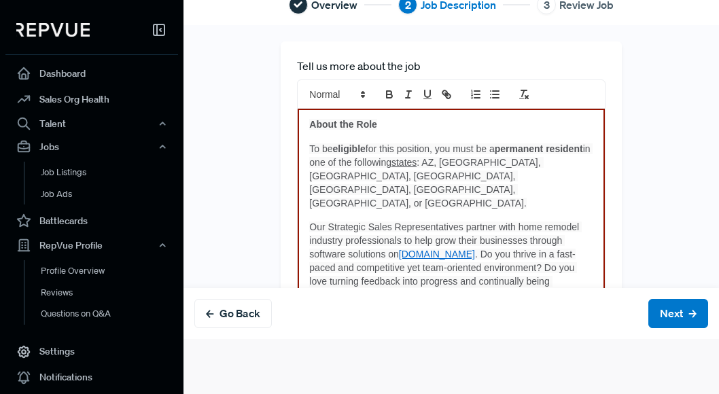
click at [517, 249] on span ". Do you thrive in a fast-paced and competitive yet team-oriented environment? …" at bounding box center [443, 275] width 269 height 52
click at [612, 298] on div "Go Back Next" at bounding box center [452, 313] width 536 height 51
click at [612, 321] on button "Next" at bounding box center [679, 313] width 60 height 29
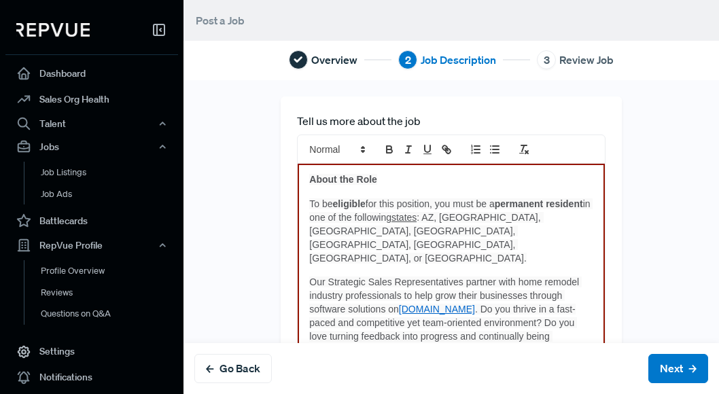
click at [521, 209] on strong "permanent" at bounding box center [519, 203] width 49 height 11
click at [420, 175] on p "About the Role" at bounding box center [450, 180] width 283 height 14
click at [612, 362] on button "Next" at bounding box center [679, 368] width 60 height 29
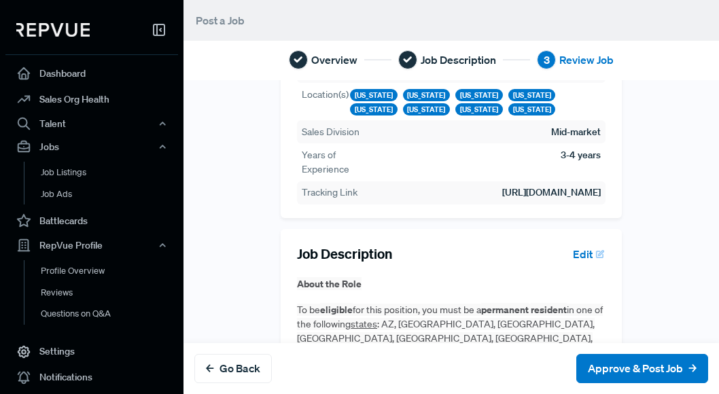
scroll to position [191, 0]
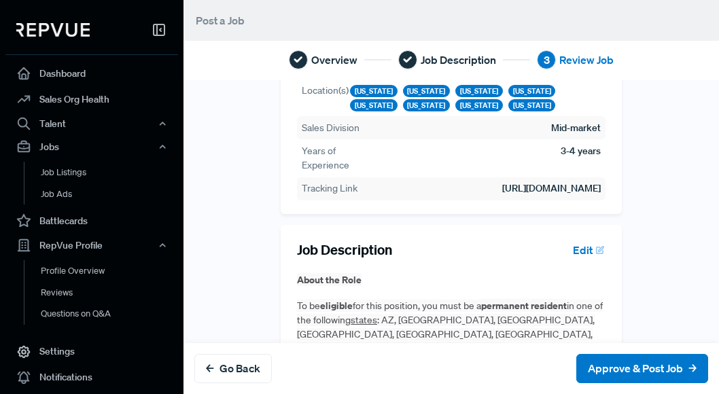
click at [584, 191] on td "[URL][DOMAIN_NAME]" at bounding box center [489, 189] width 226 height 16
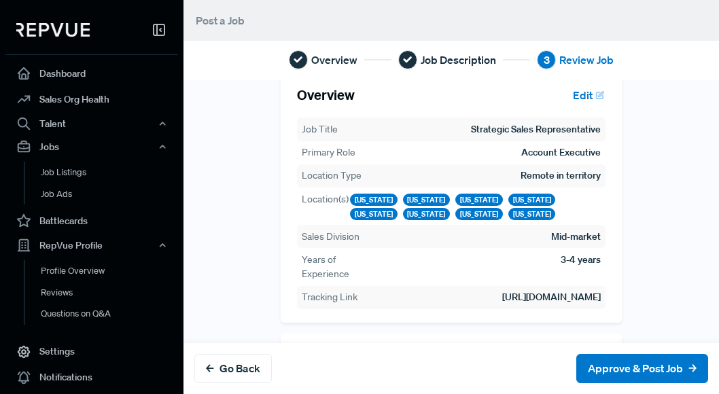
scroll to position [0, 0]
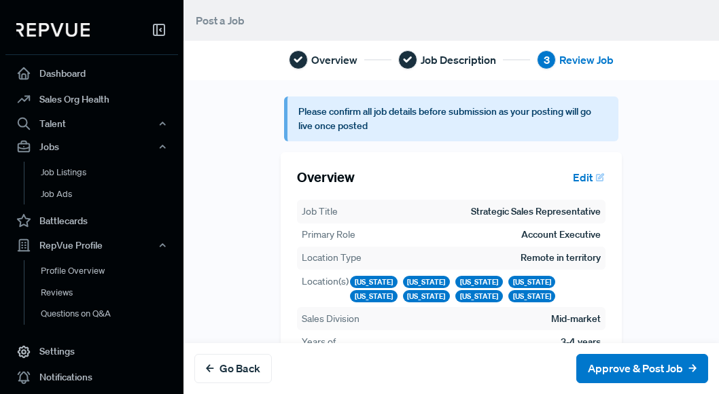
click at [581, 177] on button "Edit" at bounding box center [586, 177] width 39 height 23
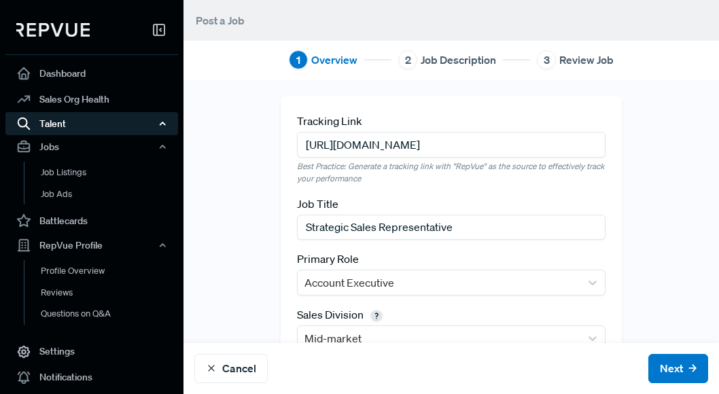
drag, startPoint x: 504, startPoint y: 147, endPoint x: 161, endPoint y: 132, distance: 343.6
click at [161, 132] on div "Dashboard Sales Org Health Talent Talent Data Talent Profiles Talent Competitor…" at bounding box center [359, 197] width 719 height 394
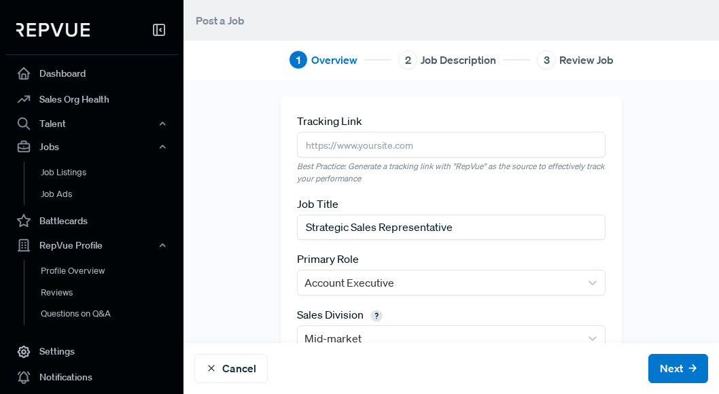
paste input "[URL][DOMAIN_NAME]"
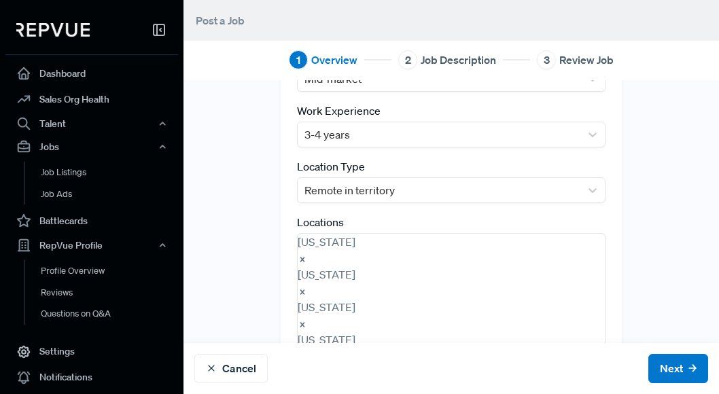
scroll to position [58, 0]
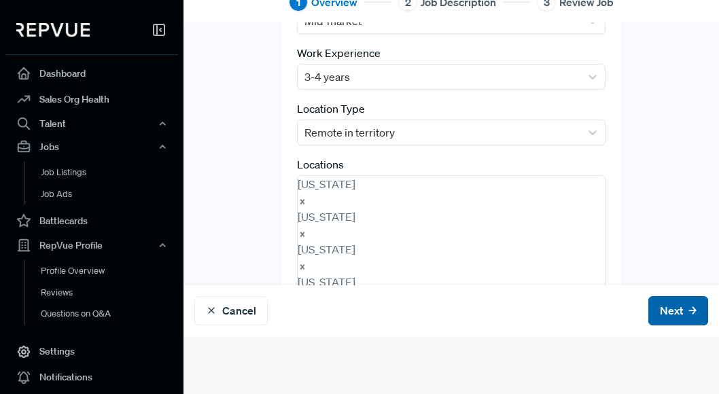
type input "[URL][DOMAIN_NAME]"
click at [612, 309] on button "Next" at bounding box center [679, 310] width 60 height 29
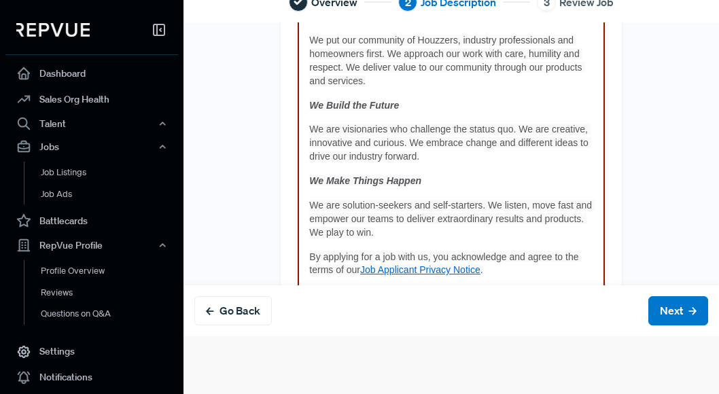
scroll to position [2900, 0]
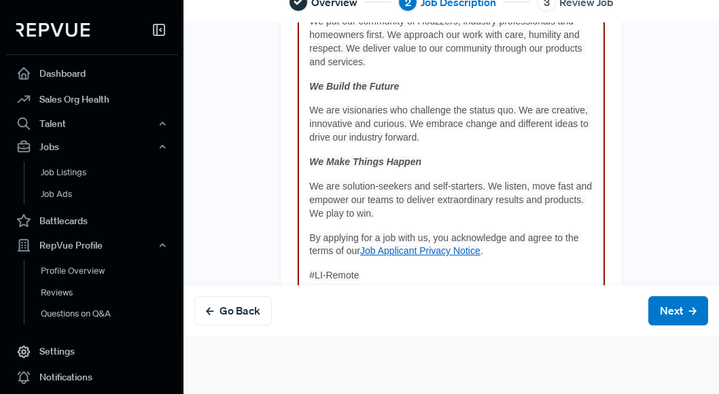
click at [612, 324] on button "Next" at bounding box center [679, 310] width 60 height 29
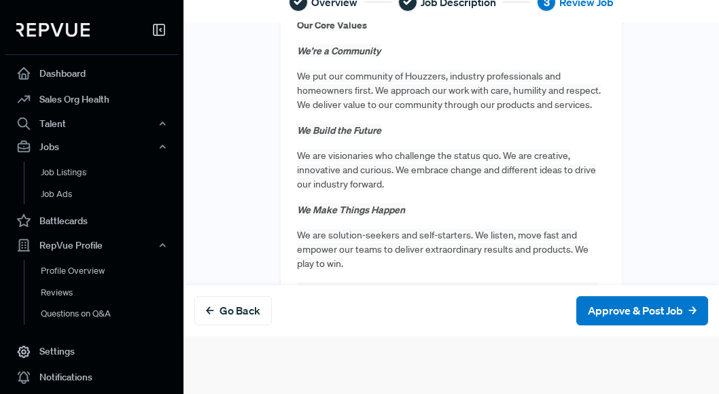
scroll to position [3065, 0]
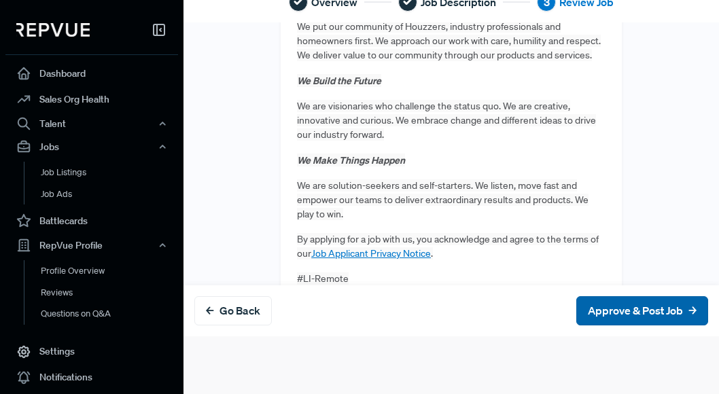
click at [610, 311] on button "Approve & Post Job" at bounding box center [642, 310] width 132 height 29
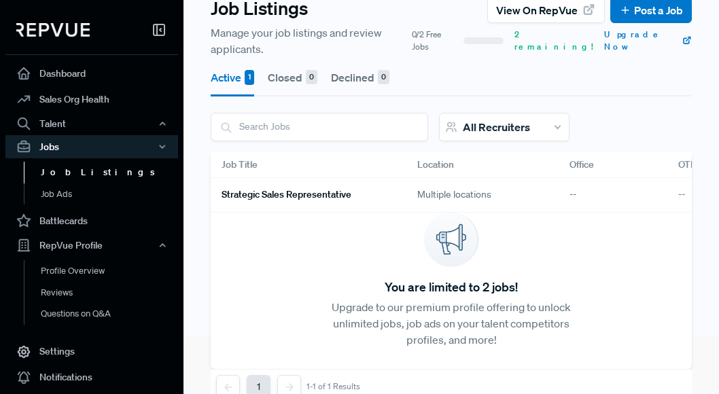
click at [237, 59] on button "Active 1" at bounding box center [233, 77] width 44 height 38
click at [311, 189] on h6 "Strategic Sales Representative" at bounding box center [287, 195] width 130 height 12
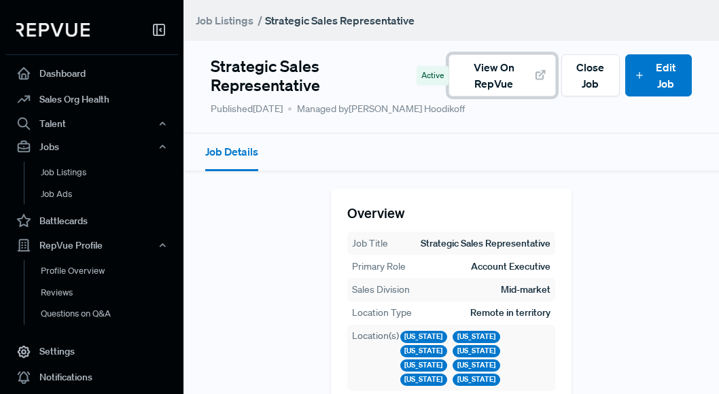
click at [491, 84] on span "View on RepVue" at bounding box center [493, 75] width 73 height 33
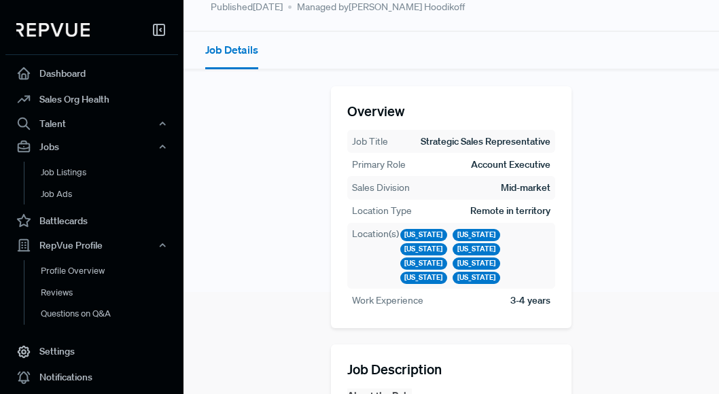
scroll to position [103, 0]
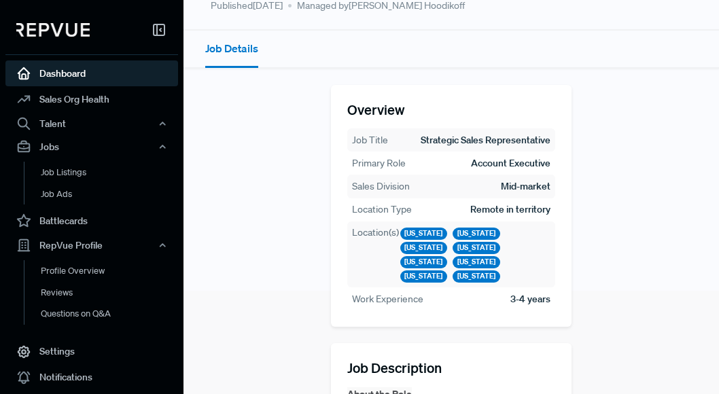
click at [67, 81] on link "Dashboard" at bounding box center [91, 74] width 173 height 26
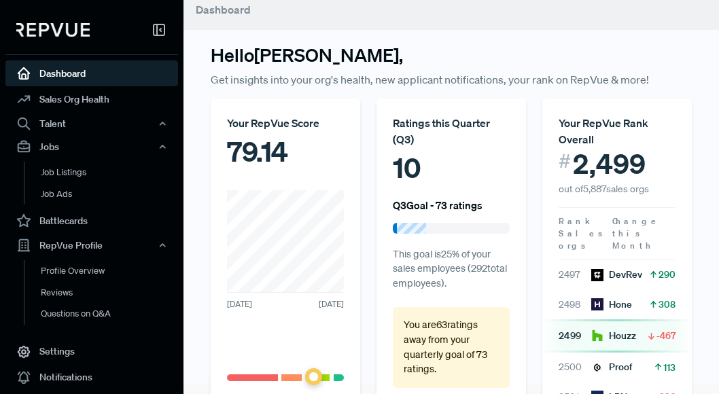
scroll to position [13, 0]
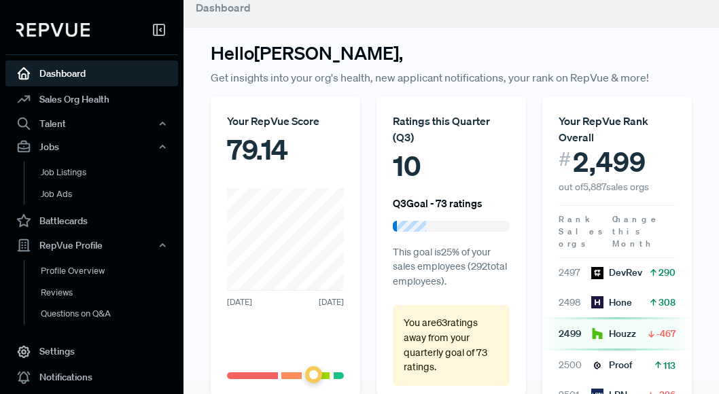
click at [612, 332] on use at bounding box center [651, 334] width 5 height 5
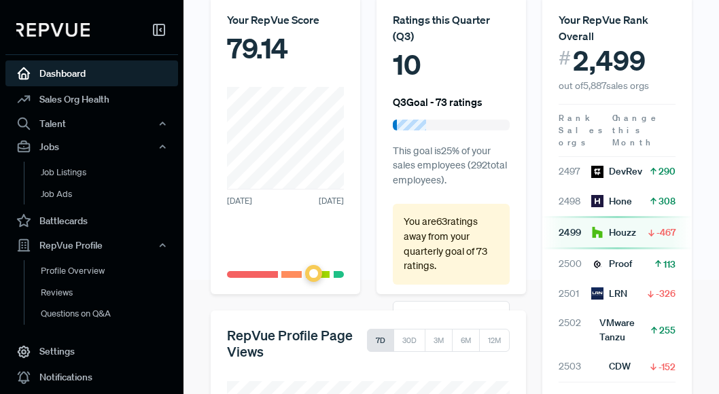
scroll to position [116, 0]
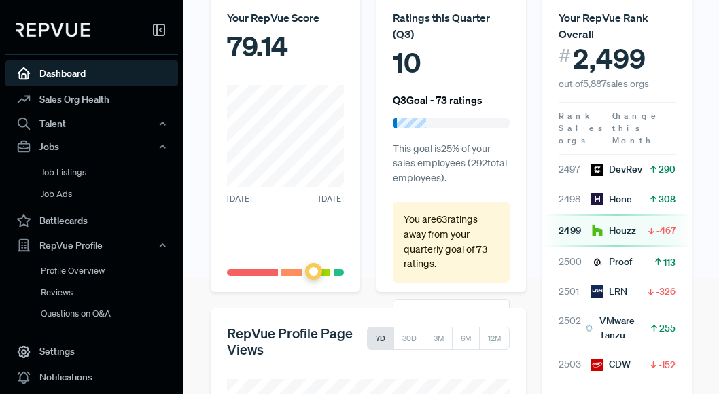
click at [413, 65] on div "10" at bounding box center [451, 62] width 117 height 41
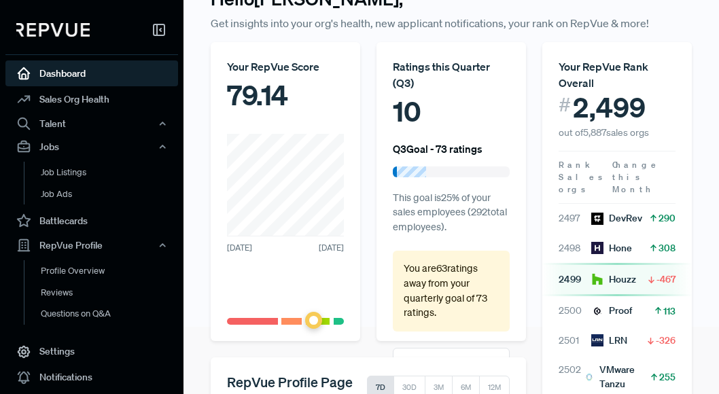
scroll to position [63, 0]
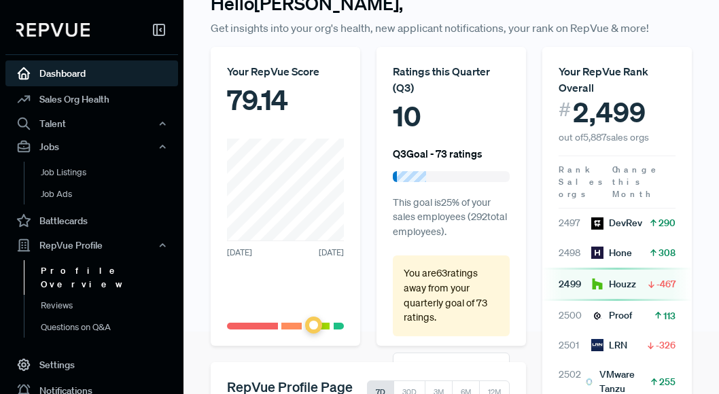
click at [66, 272] on link "Profile Overview" at bounding box center [110, 277] width 173 height 35
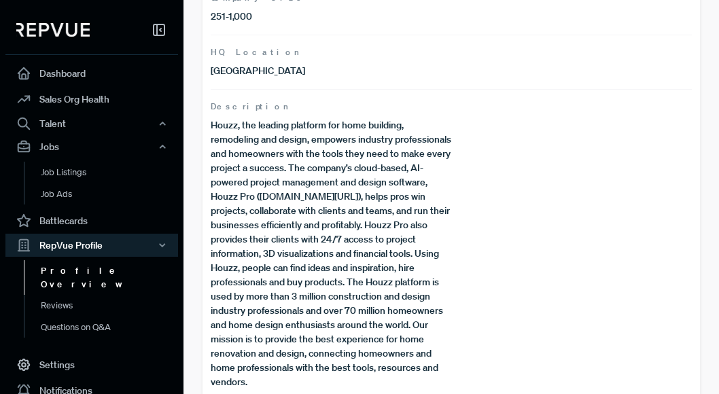
scroll to position [452, 0]
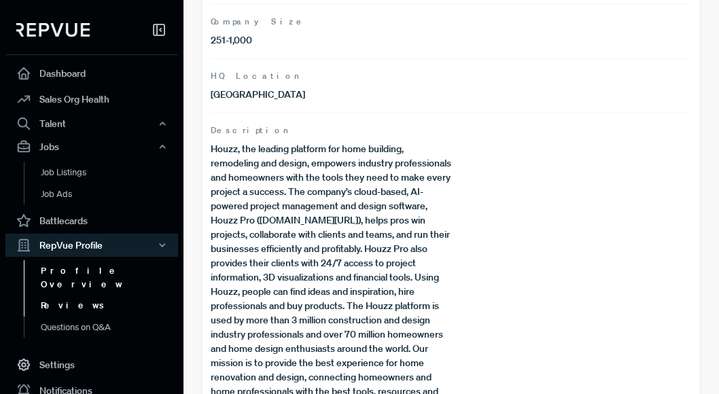
click at [105, 297] on link "Reviews" at bounding box center [110, 306] width 173 height 22
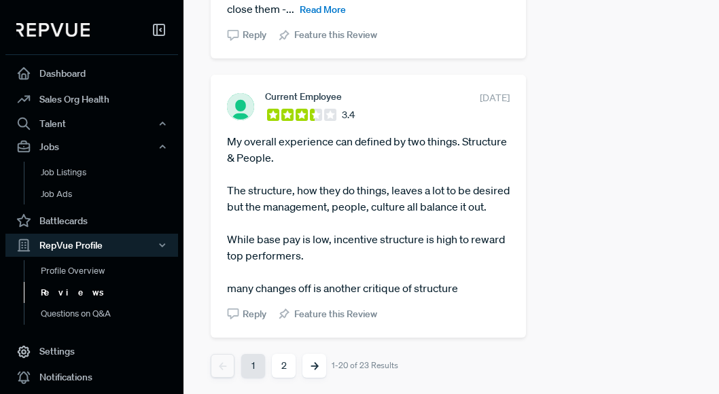
scroll to position [3439, 0]
click at [281, 368] on button "2" at bounding box center [284, 366] width 24 height 24
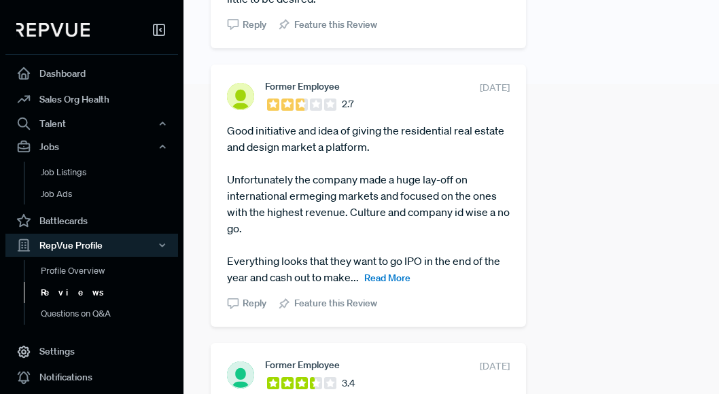
scroll to position [309, 0]
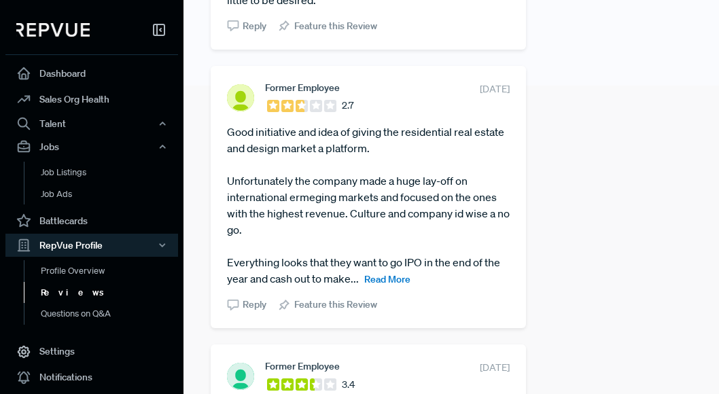
click at [388, 277] on span "Read More" at bounding box center [387, 279] width 46 height 12
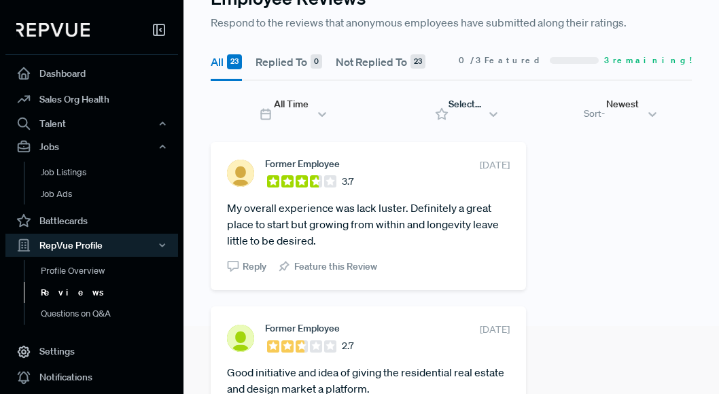
scroll to position [69, 0]
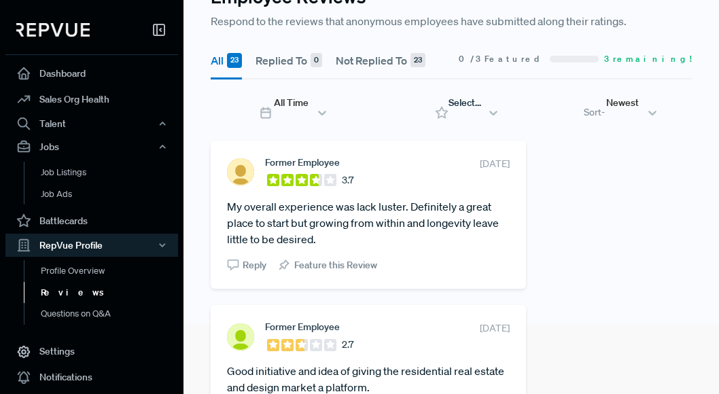
click at [606, 115] on div at bounding box center [607, 119] width 2 height 17
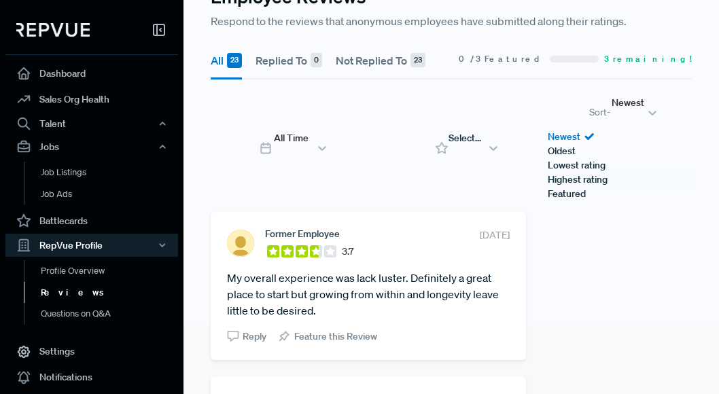
click at [583, 187] on div "Highest rating" at bounding box center [620, 180] width 144 height 14
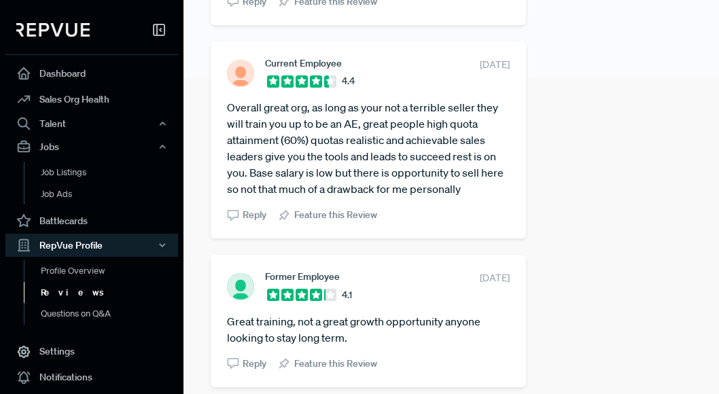
scroll to position [0, 0]
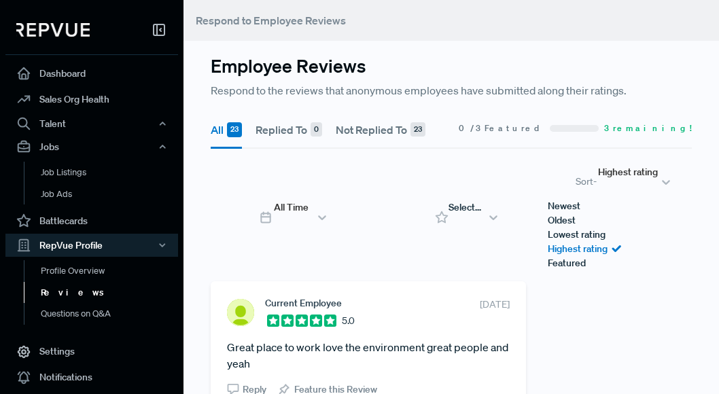
click at [598, 185] on div at bounding box center [599, 189] width 2 height 17
click at [590, 209] on div "Newest" at bounding box center [620, 206] width 144 height 14
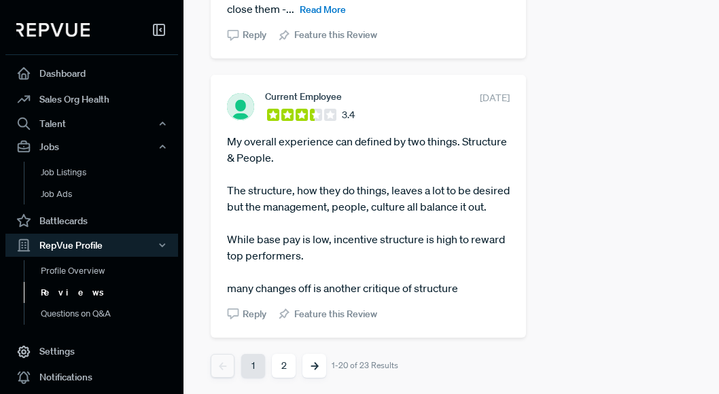
scroll to position [3439, 0]
